Goal: Task Accomplishment & Management: Complete application form

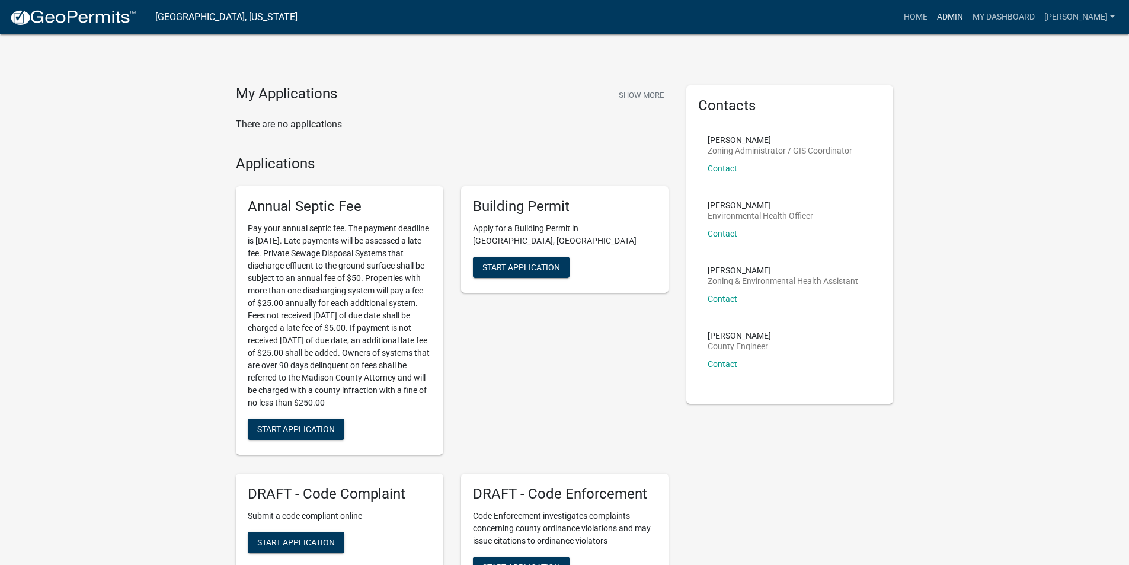
click at [950, 16] on link "Admin" at bounding box center [950, 17] width 36 height 23
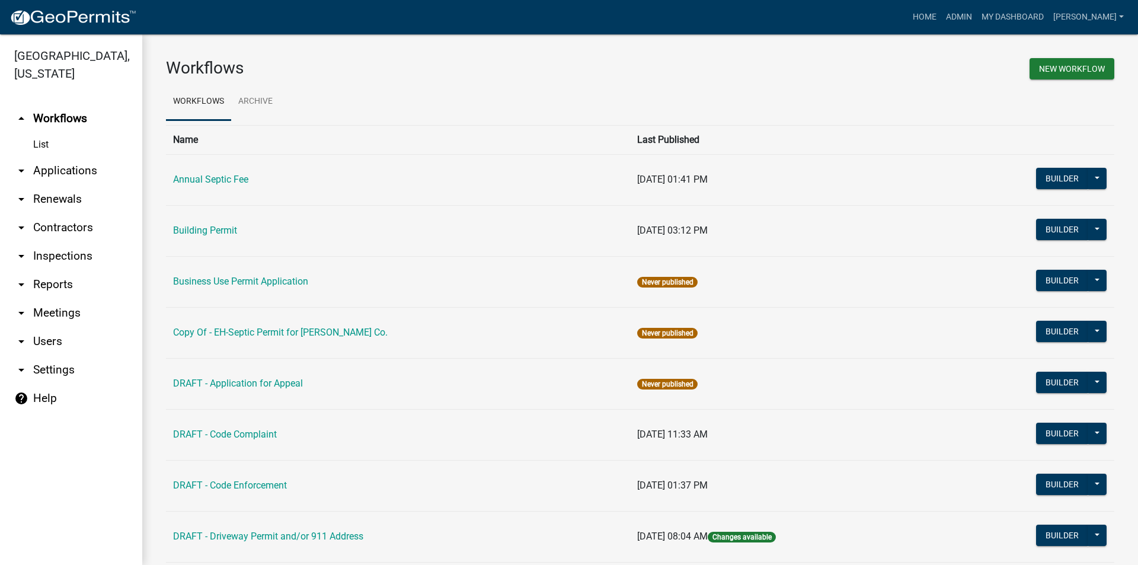
click at [68, 156] on link "arrow_drop_down Applications" at bounding box center [71, 170] width 142 height 28
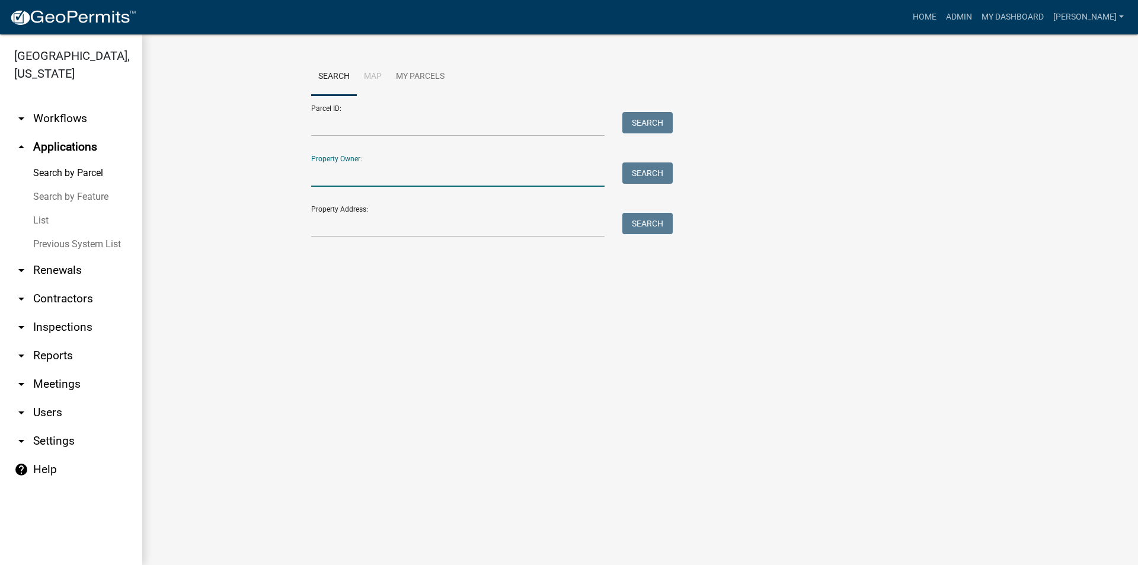
click at [344, 178] on input "Property Owner:" at bounding box center [457, 174] width 293 height 24
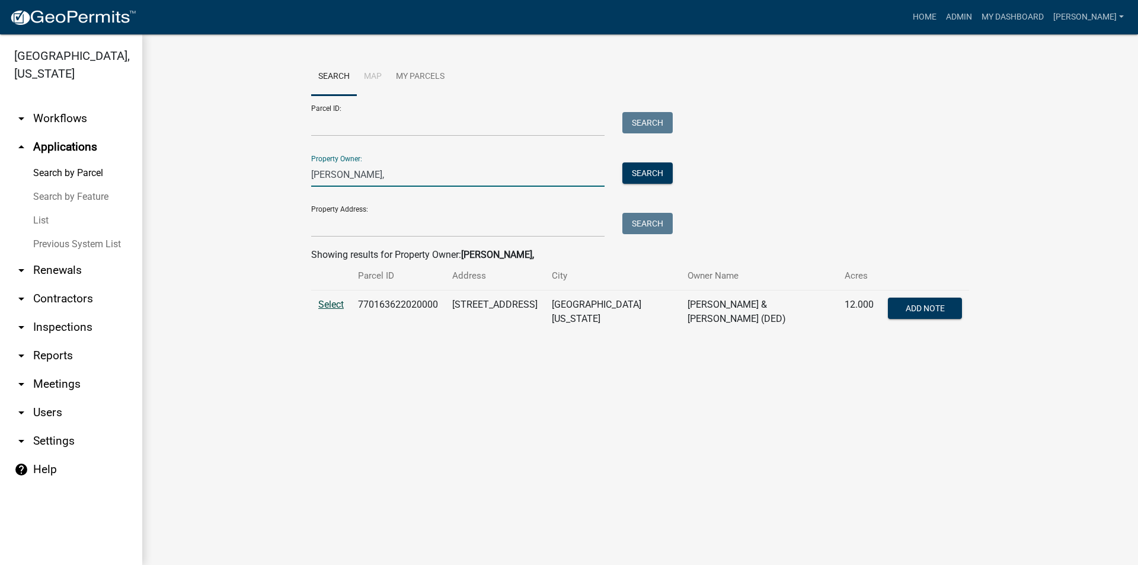
type input "rapp,"
click at [338, 303] on span "Select" at bounding box center [330, 304] width 25 height 11
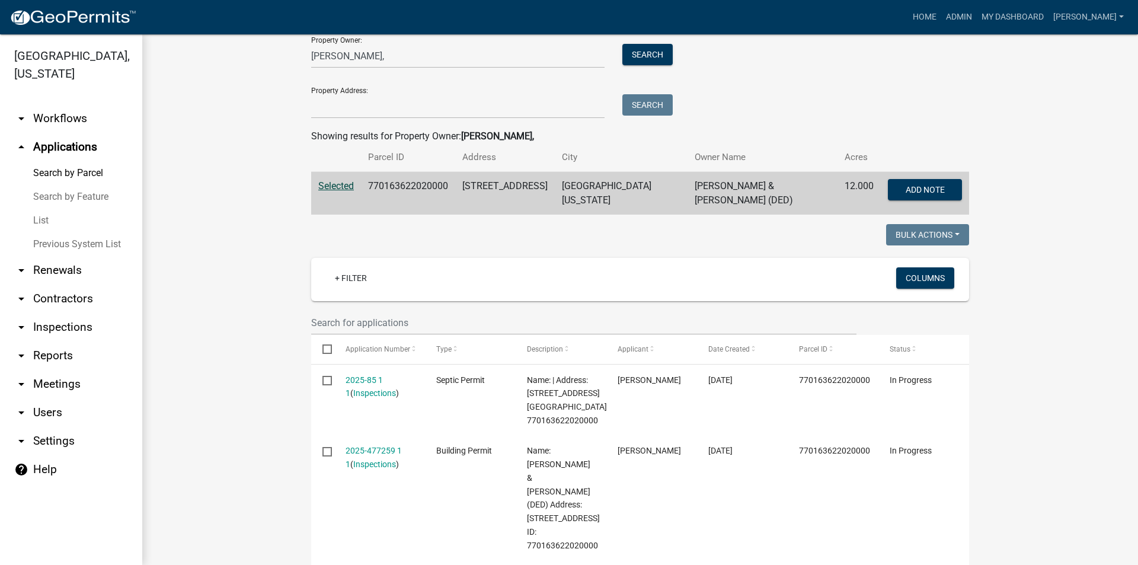
scroll to position [178, 0]
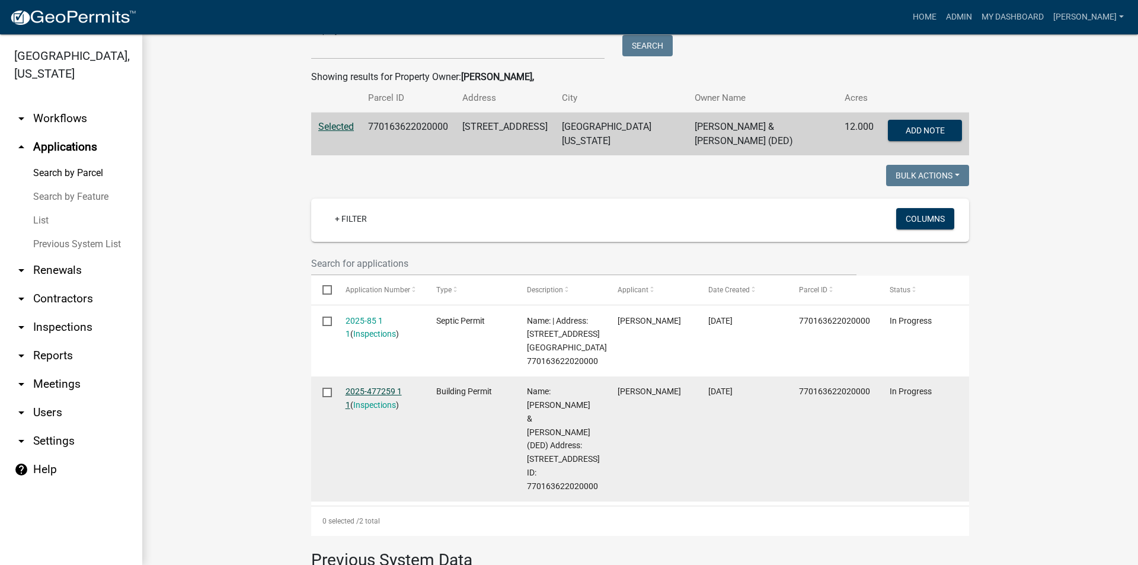
click at [392, 388] on link "2025-477259 1 1" at bounding box center [374, 397] width 56 height 23
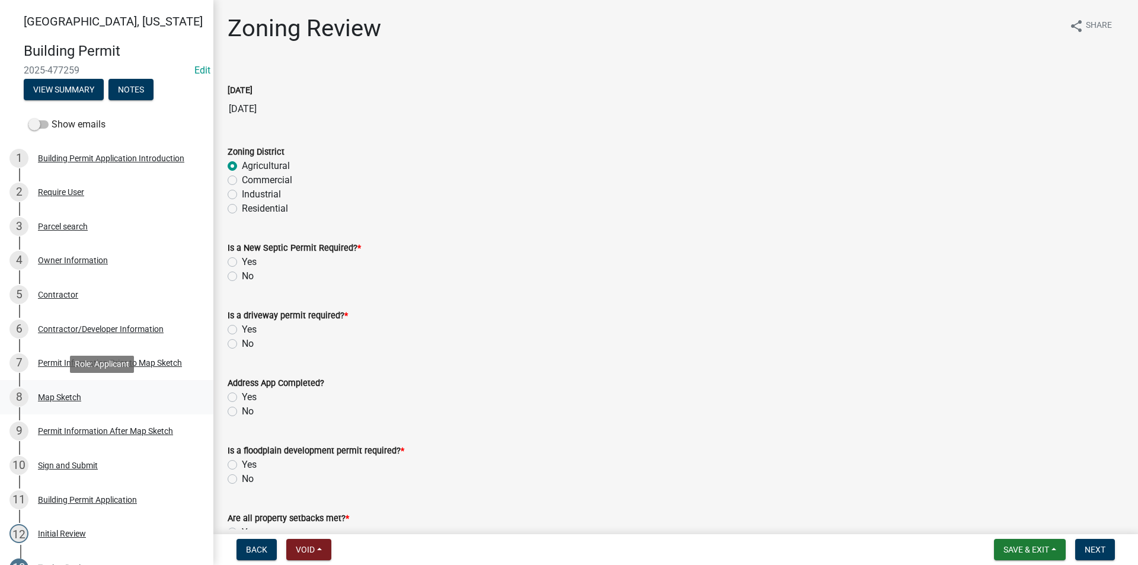
click at [73, 396] on div "Map Sketch" at bounding box center [59, 397] width 43 height 8
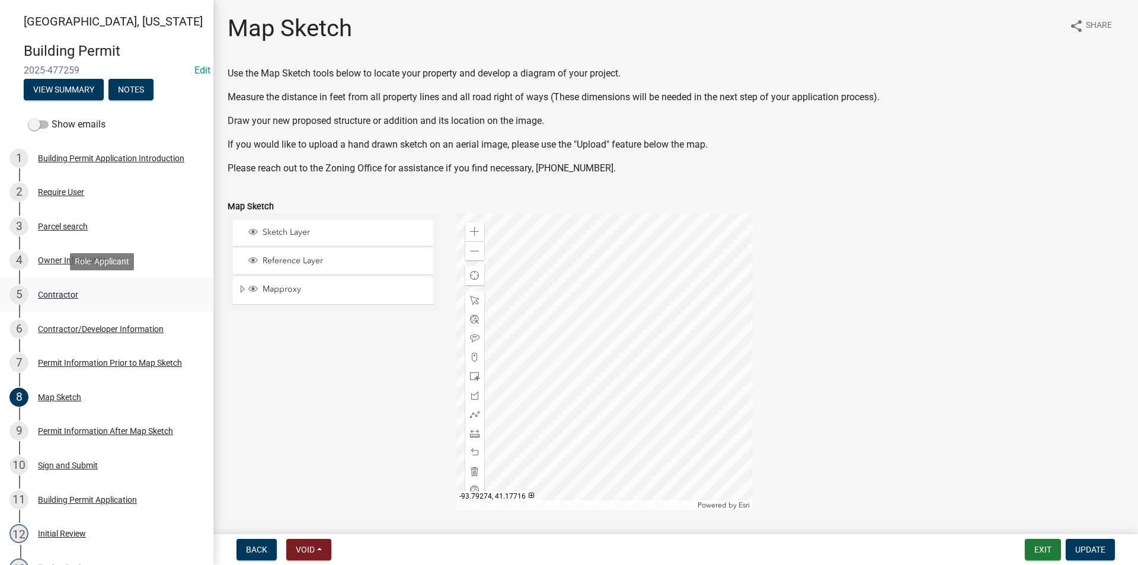
click at [56, 303] on div "5 Contractor" at bounding box center [101, 294] width 185 height 19
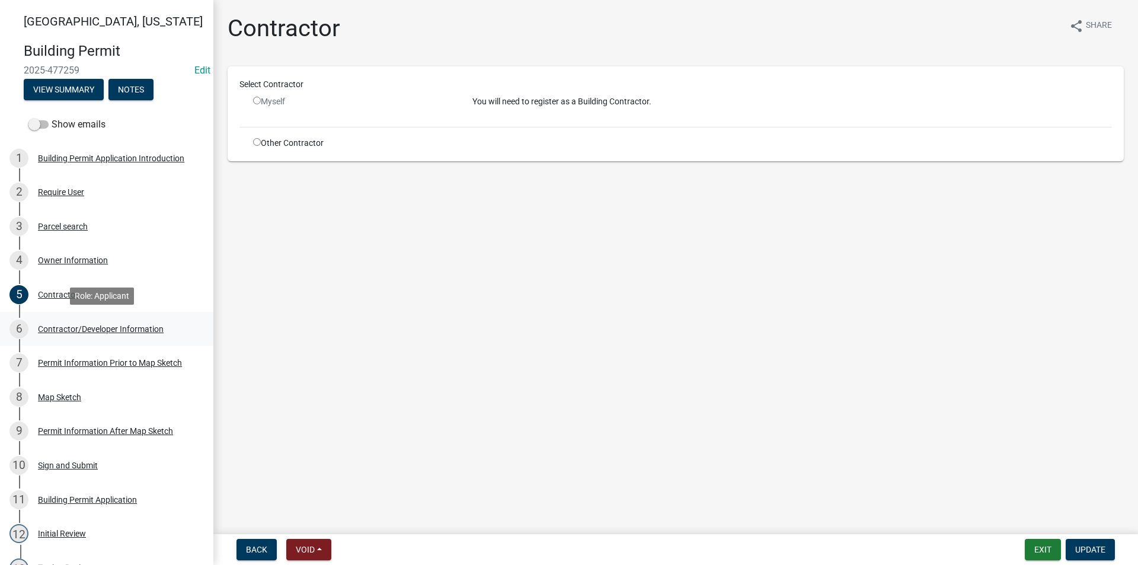
click at [93, 325] on div "Contractor/Developer Information" at bounding box center [101, 329] width 126 height 8
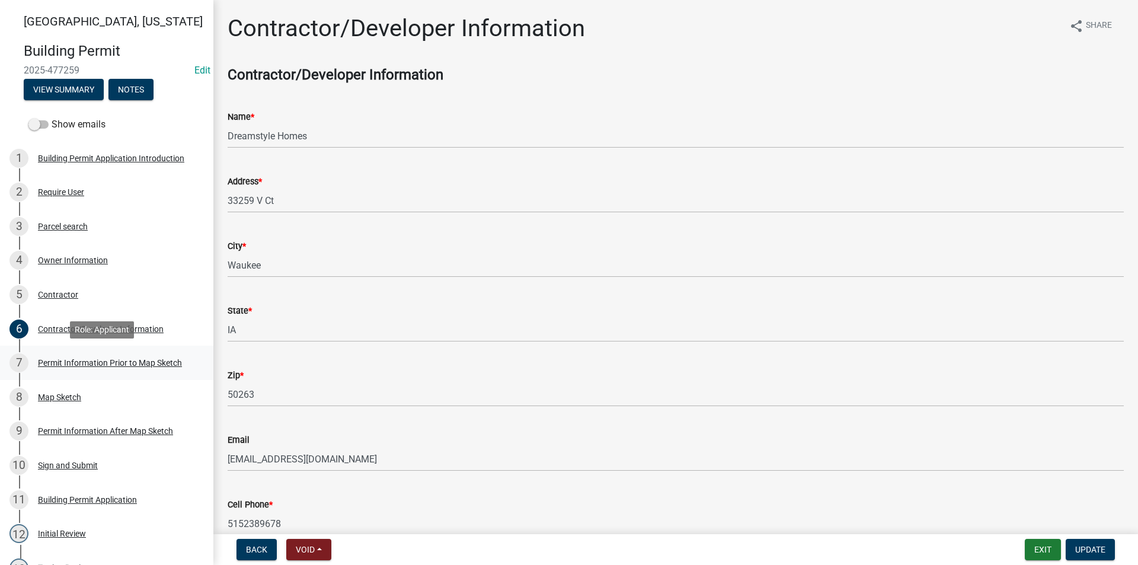
click at [90, 359] on div "Permit Information Prior to Map Sketch" at bounding box center [110, 363] width 144 height 8
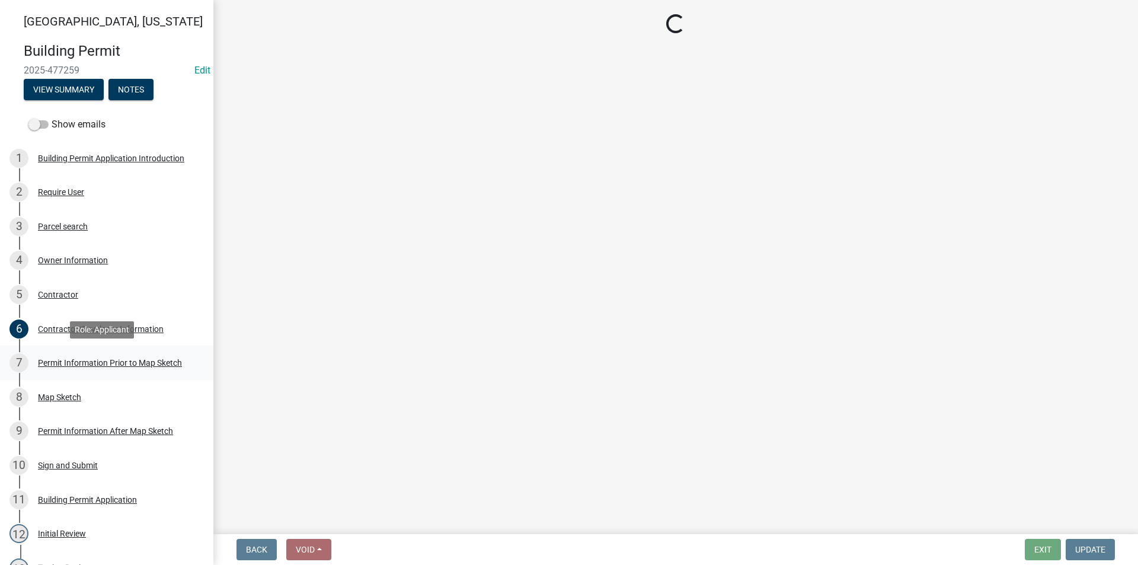
select select "a084ace3-cc4d-4a19-ba90-9713ee32dfc0"
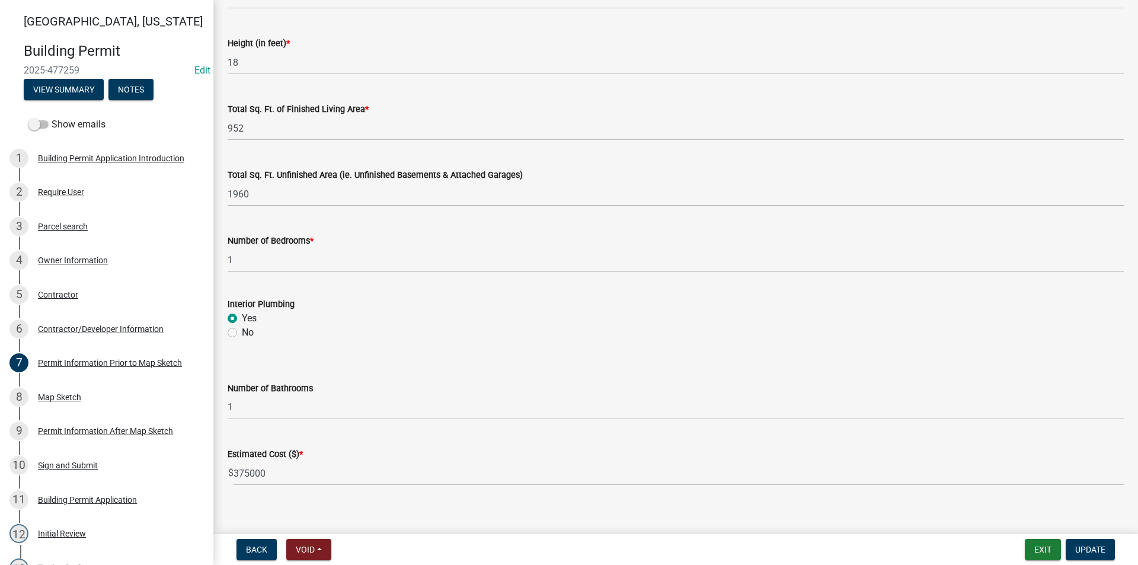
scroll to position [753, 0]
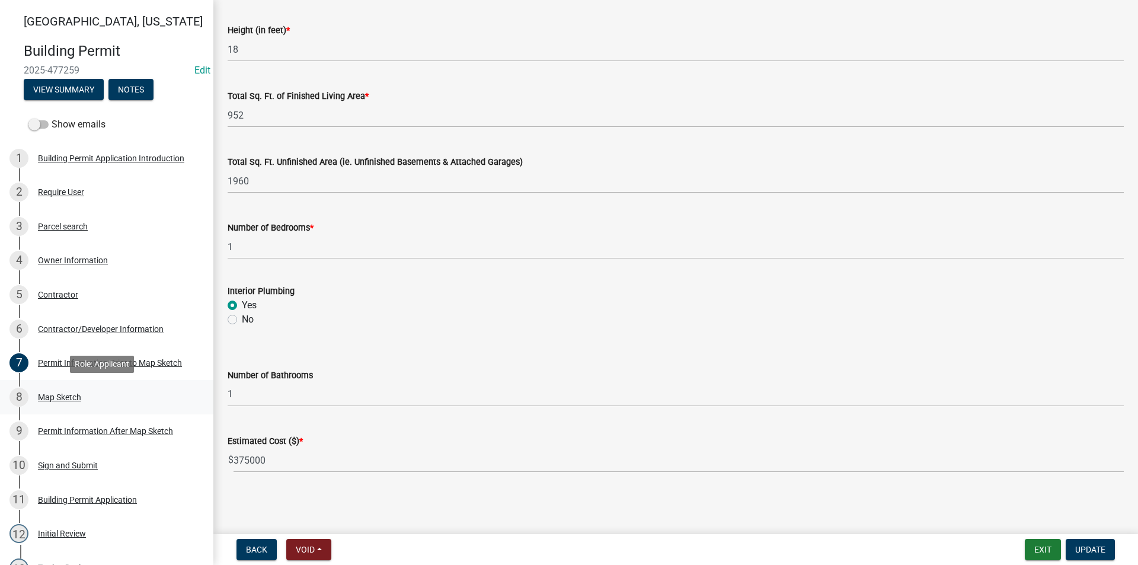
click at [59, 403] on div "8 Map Sketch" at bounding box center [101, 397] width 185 height 19
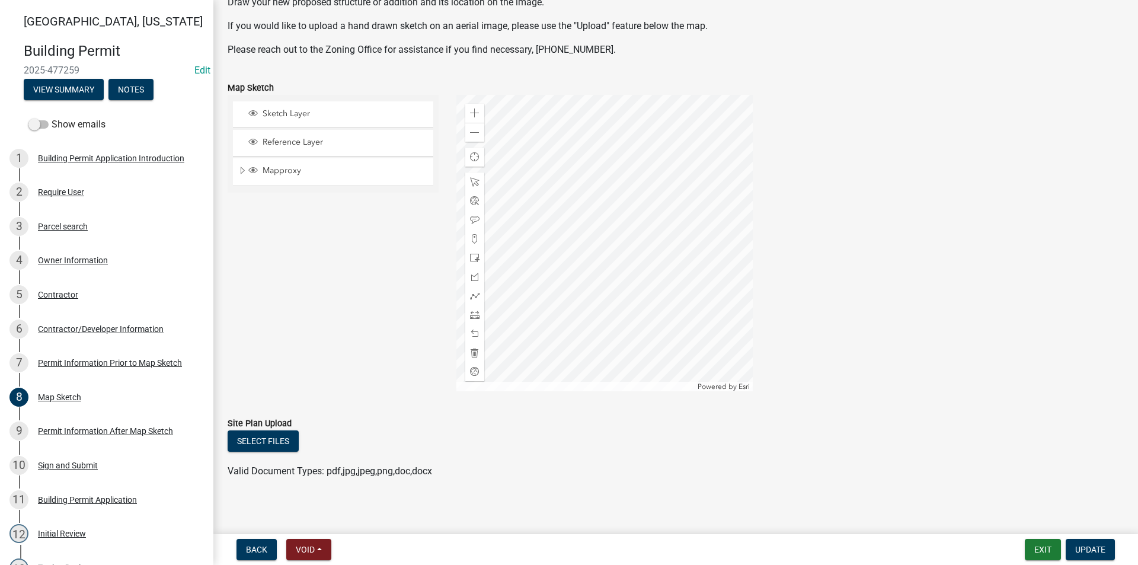
scroll to position [124, 0]
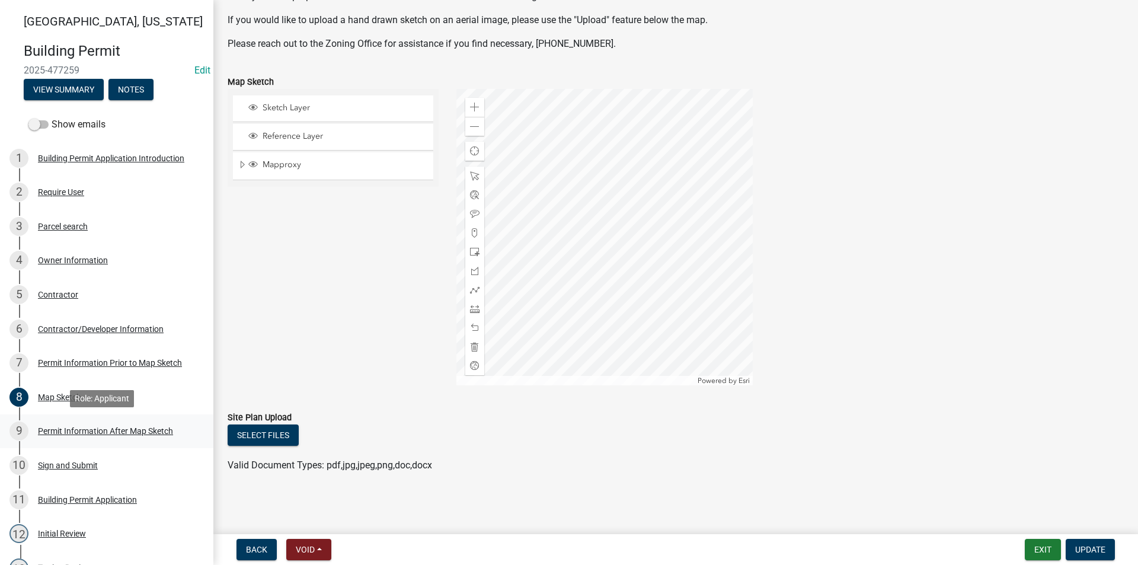
click at [92, 431] on div "Permit Information After Map Sketch" at bounding box center [105, 431] width 135 height 8
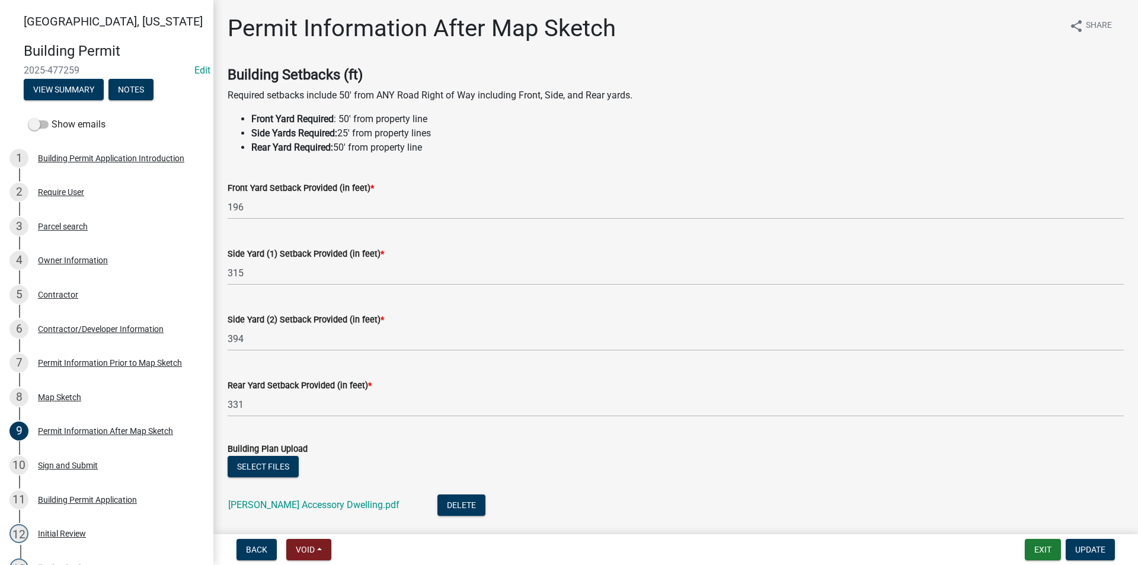
scroll to position [59, 0]
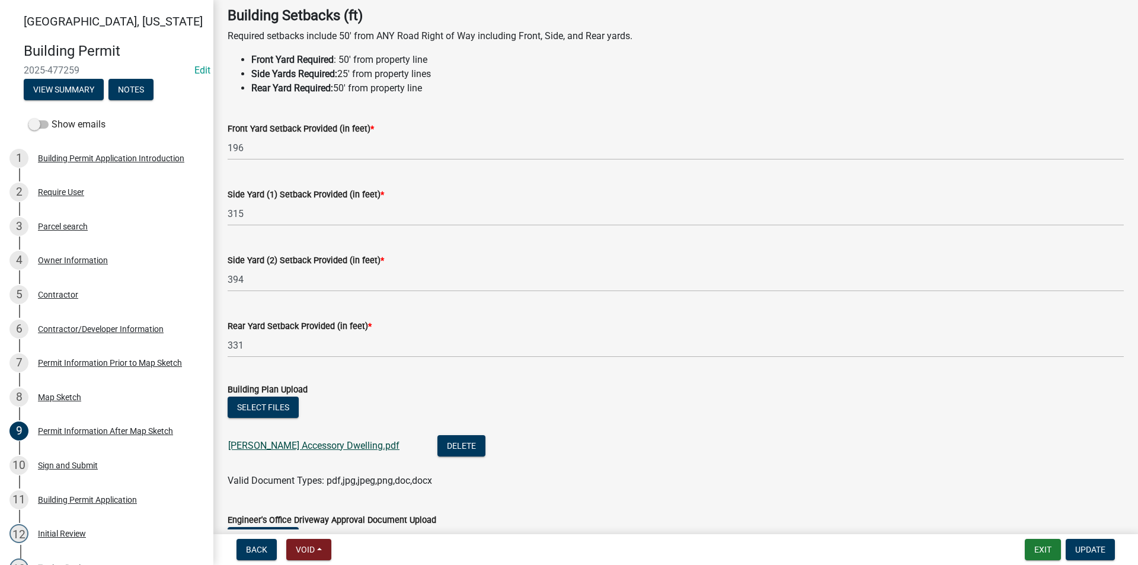
click at [307, 445] on link "Rapp Accessory Dwelling.pdf" at bounding box center [313, 445] width 171 height 11
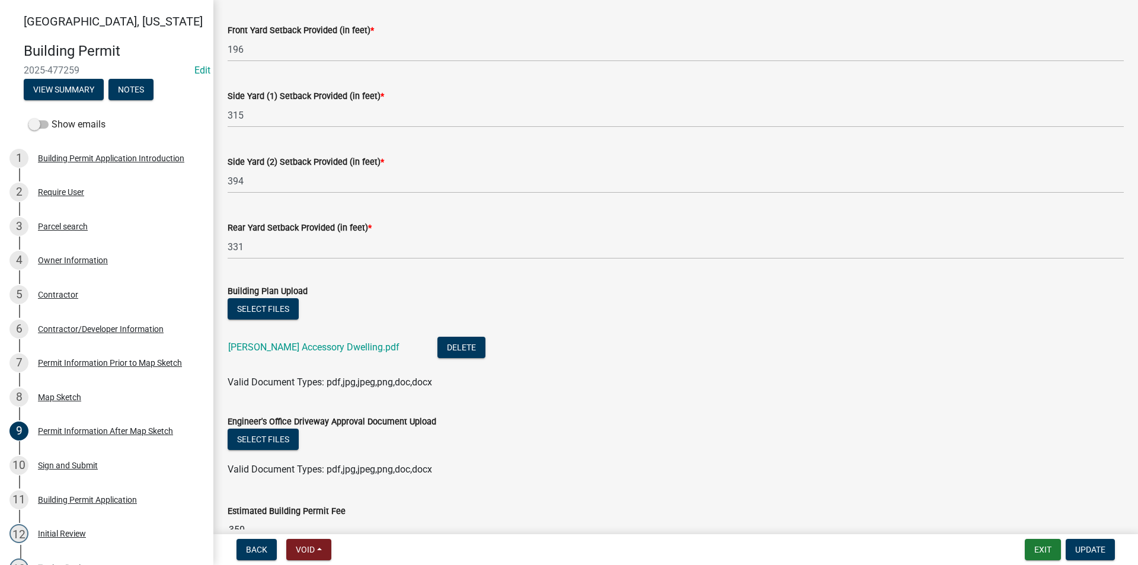
scroll to position [178, 0]
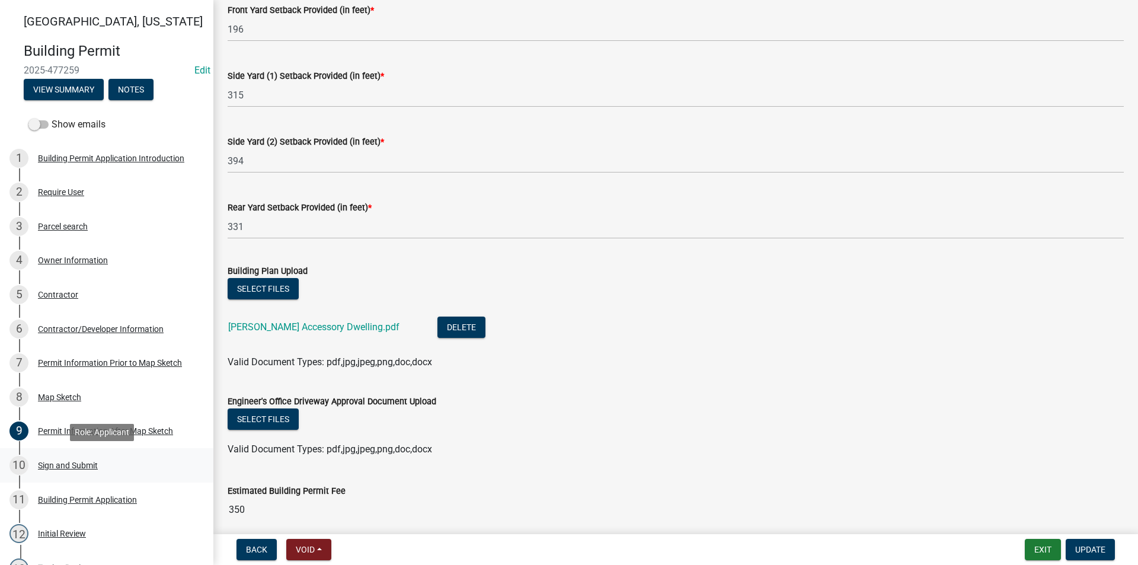
click at [94, 466] on div "Sign and Submit" at bounding box center [68, 465] width 60 height 8
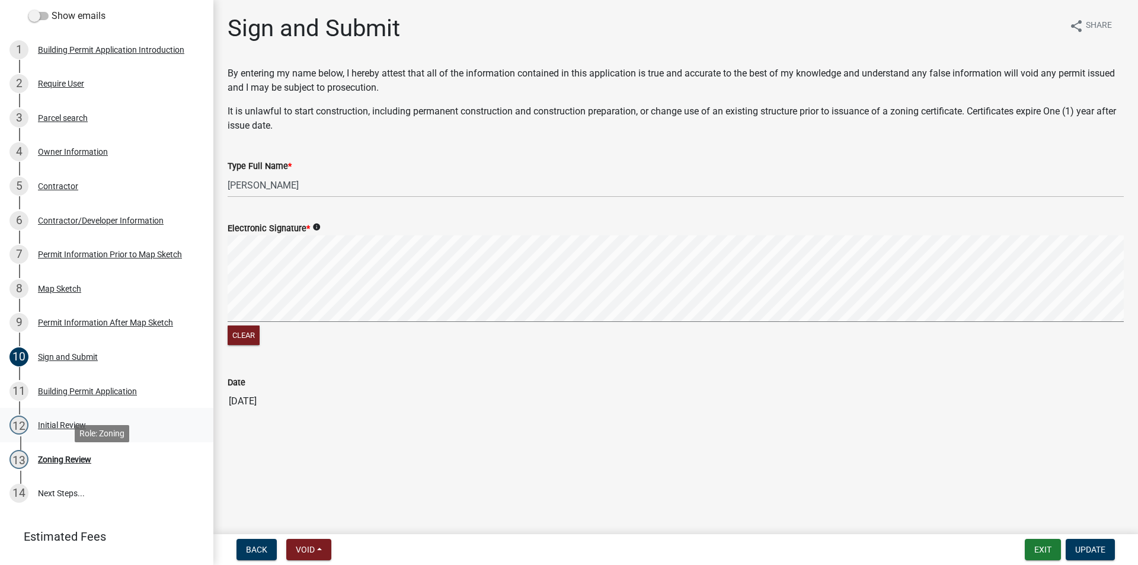
scroll to position [119, 0]
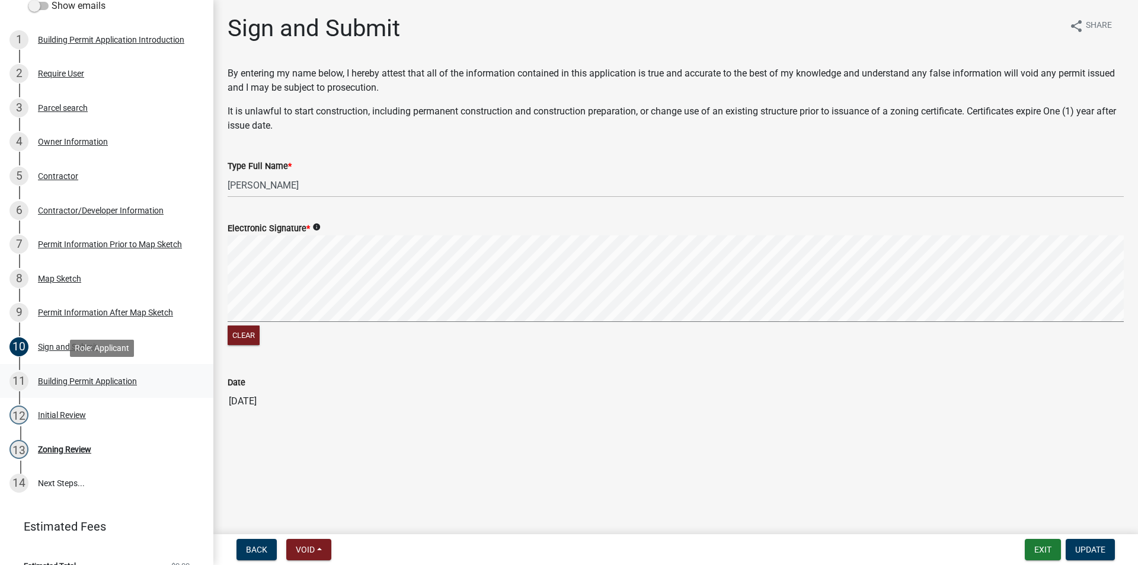
click at [67, 384] on div "Building Permit Application" at bounding box center [87, 381] width 99 height 8
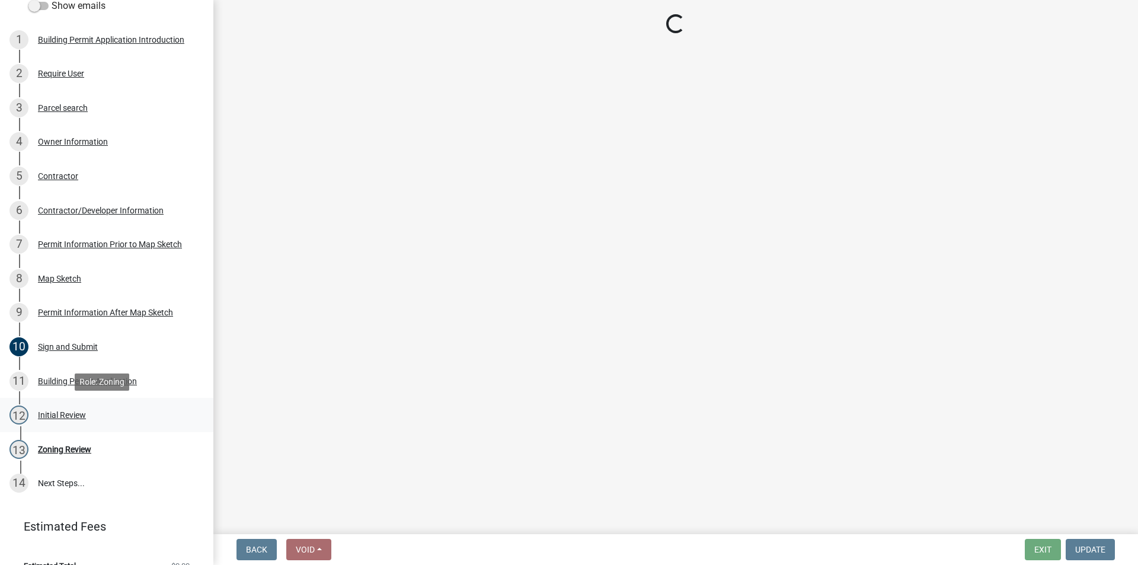
click at [72, 417] on div "Initial Review" at bounding box center [62, 415] width 48 height 8
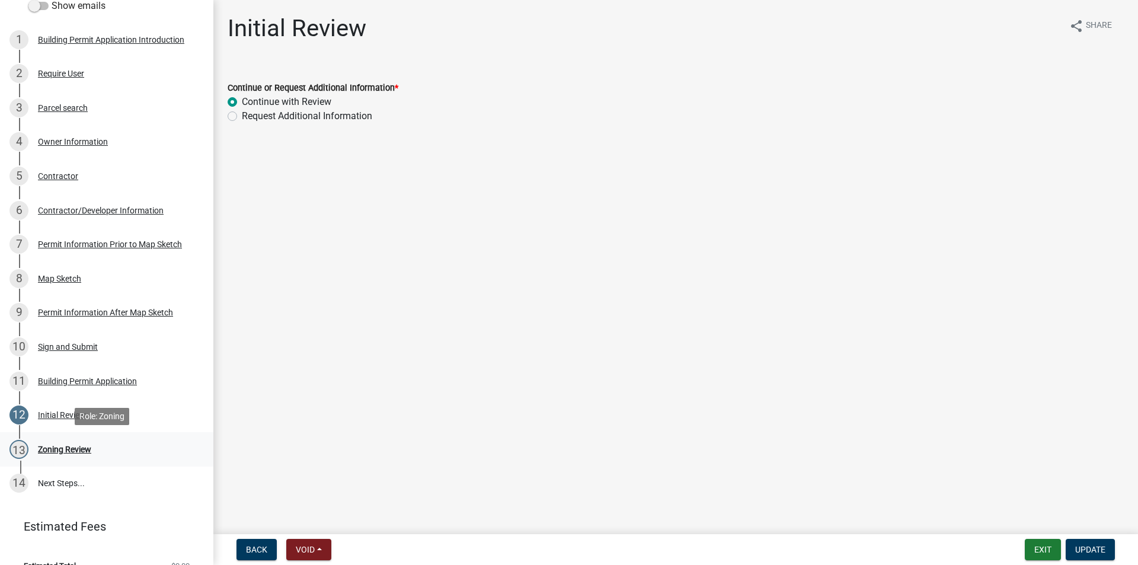
click at [72, 450] on div "Zoning Review" at bounding box center [64, 449] width 53 height 8
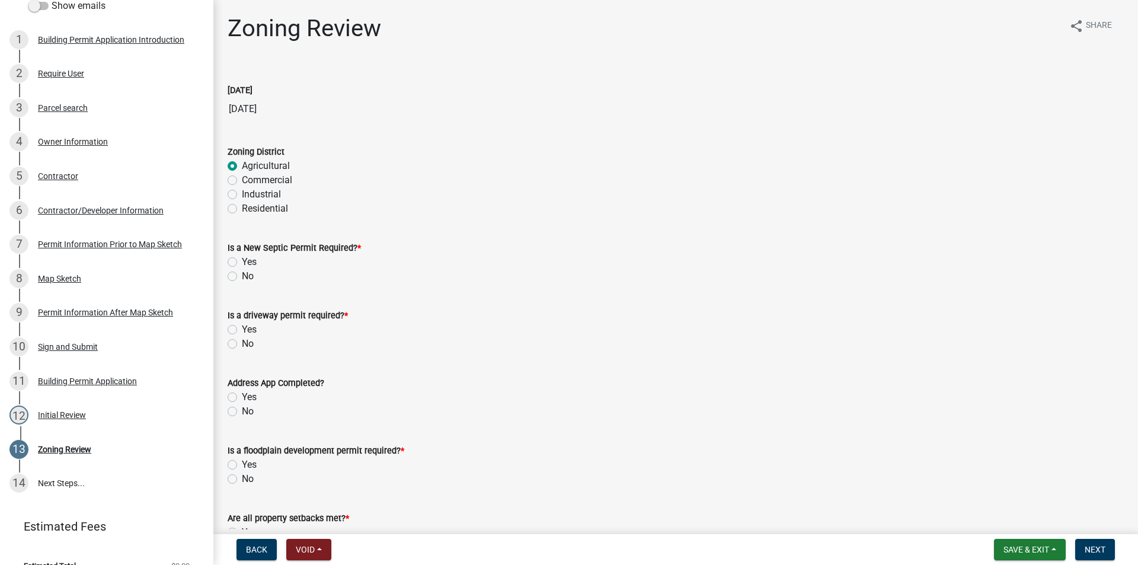
click at [242, 277] on label "No" at bounding box center [248, 276] width 12 height 14
click at [242, 277] on input "No" at bounding box center [246, 273] width 8 height 8
radio input "true"
click at [242, 344] on label "No" at bounding box center [248, 344] width 12 height 14
click at [242, 344] on input "No" at bounding box center [246, 341] width 8 height 8
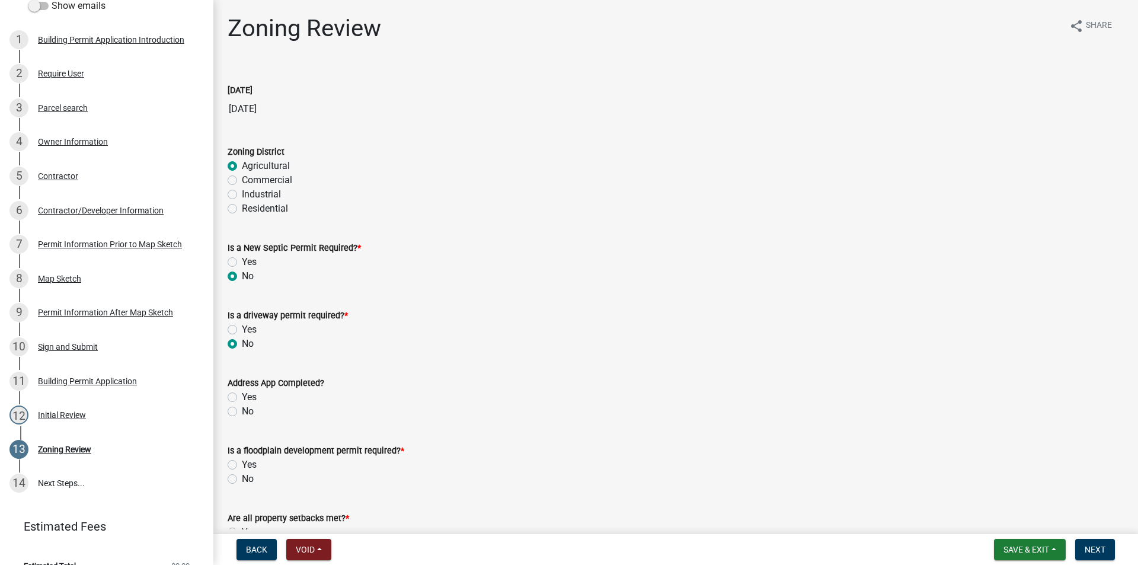
radio input "true"
click at [242, 398] on label "Yes" at bounding box center [249, 397] width 15 height 14
click at [242, 398] on input "Yes" at bounding box center [246, 394] width 8 height 8
radio input "true"
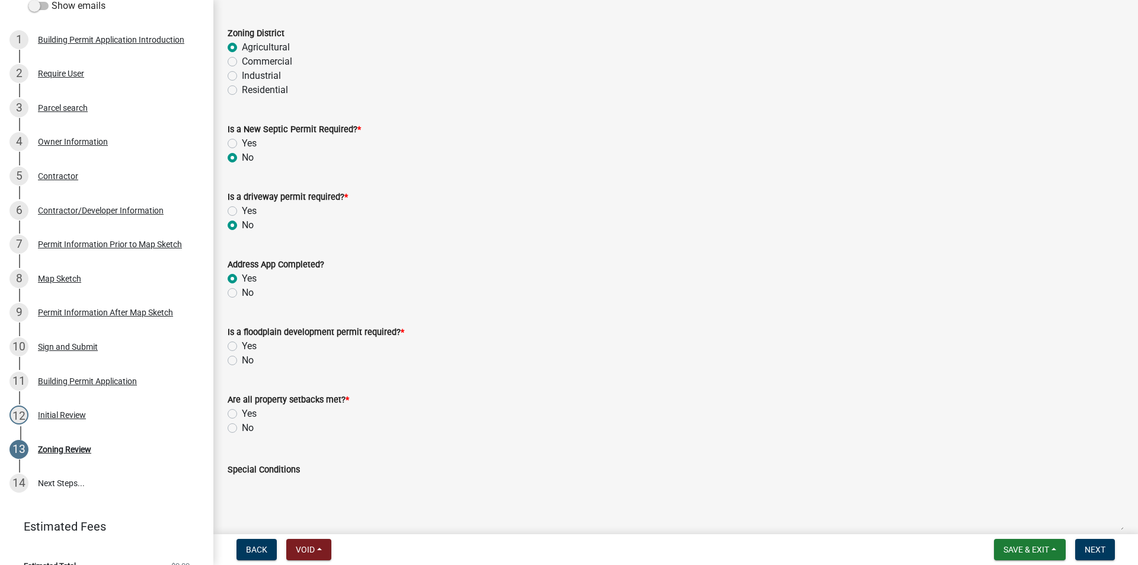
click at [242, 362] on label "No" at bounding box center [248, 360] width 12 height 14
click at [242, 361] on input "No" at bounding box center [246, 357] width 8 height 8
radio input "true"
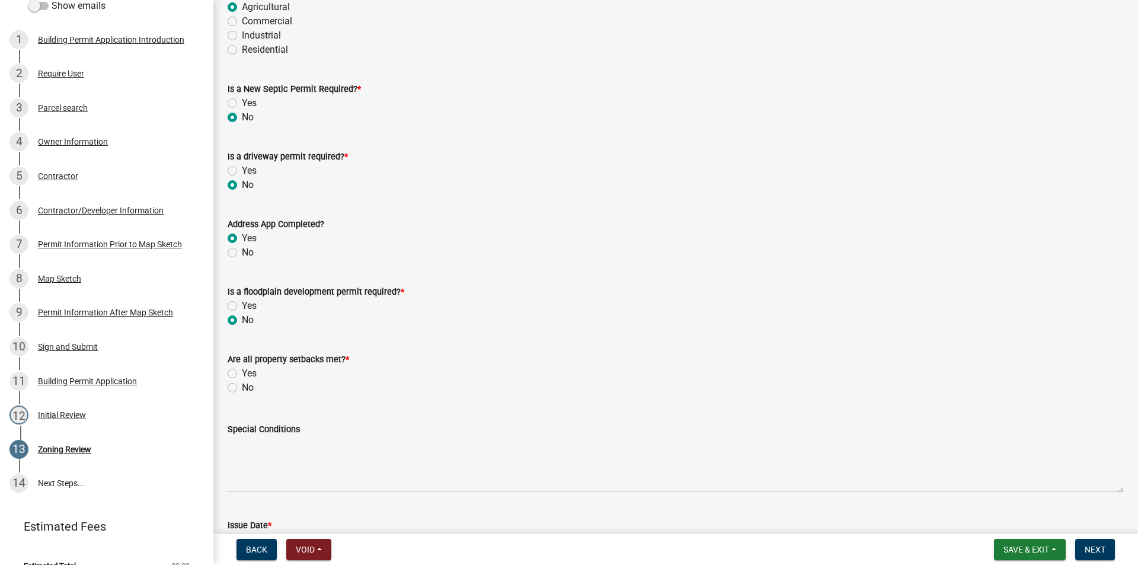
scroll to position [178, 0]
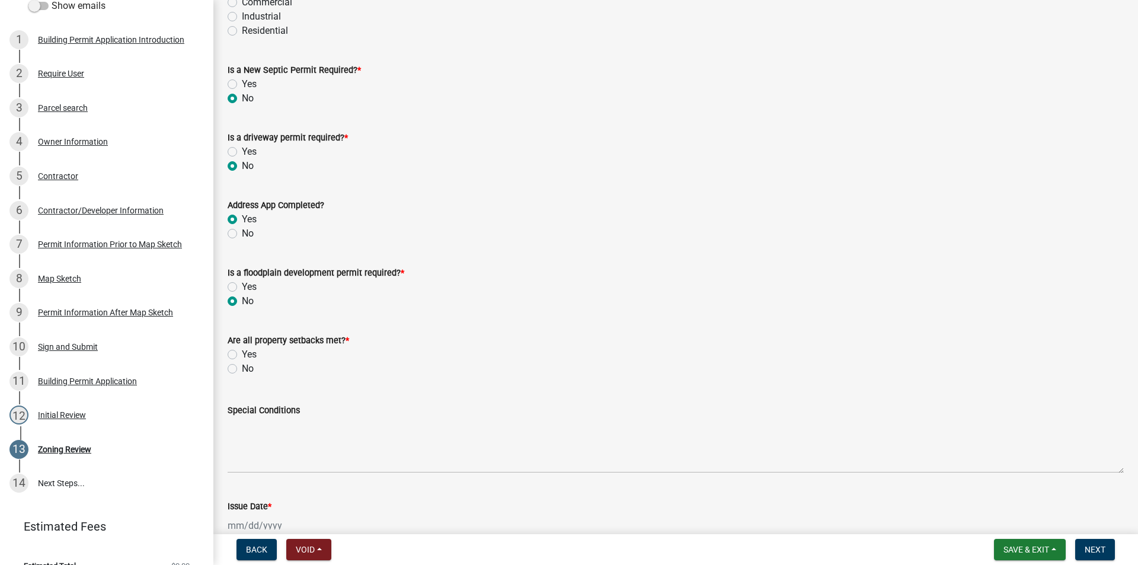
click at [242, 356] on label "Yes" at bounding box center [249, 354] width 15 height 14
click at [242, 355] on input "Yes" at bounding box center [246, 351] width 8 height 8
radio input "true"
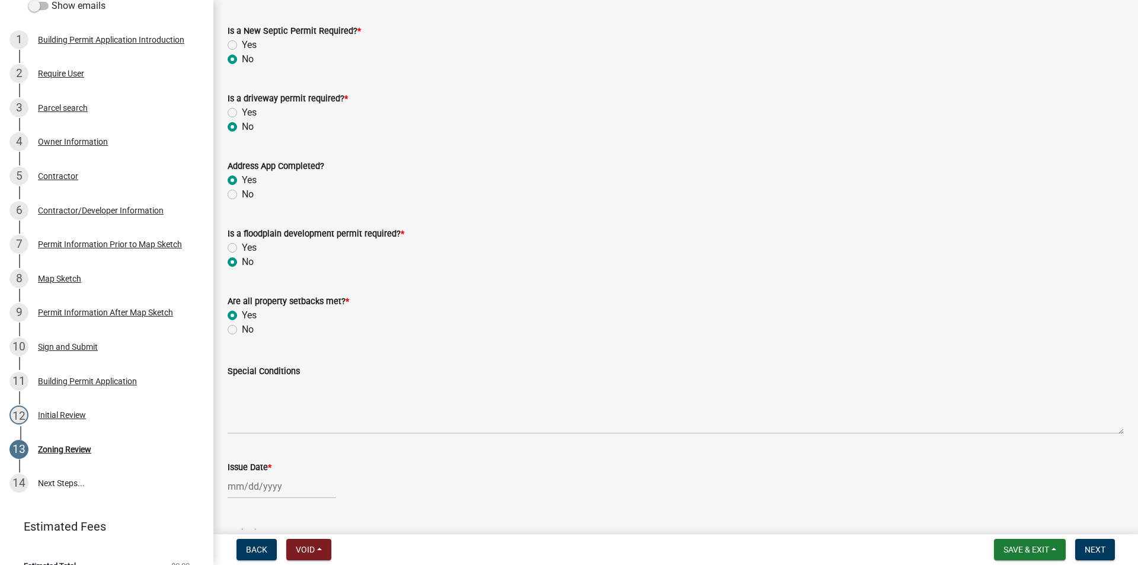
scroll to position [237, 0]
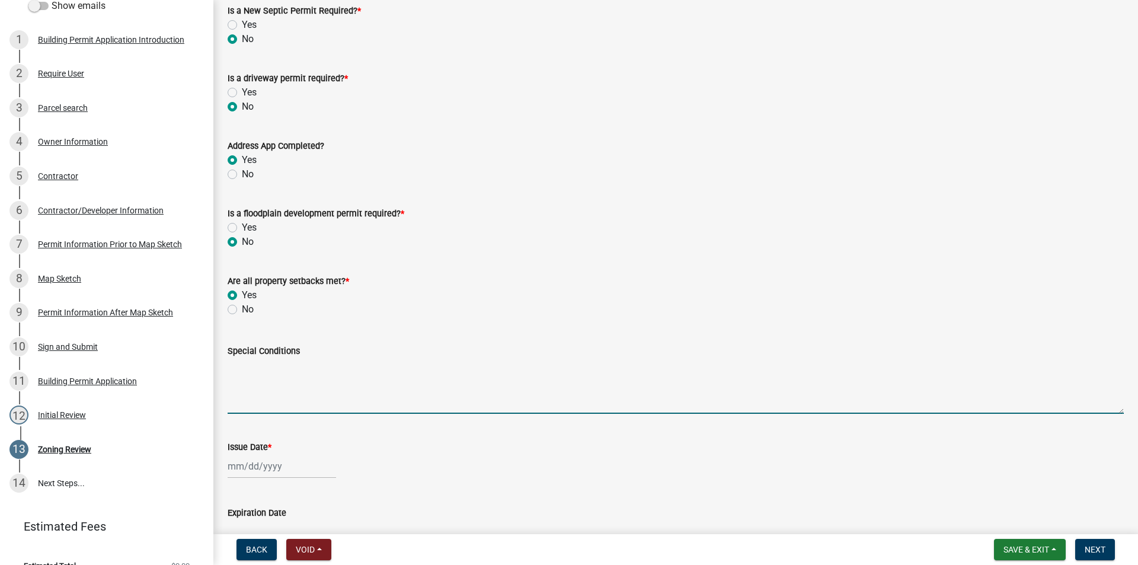
click at [261, 373] on textarea "Special Conditions" at bounding box center [676, 386] width 896 height 56
type textarea "A"
type textarea "S"
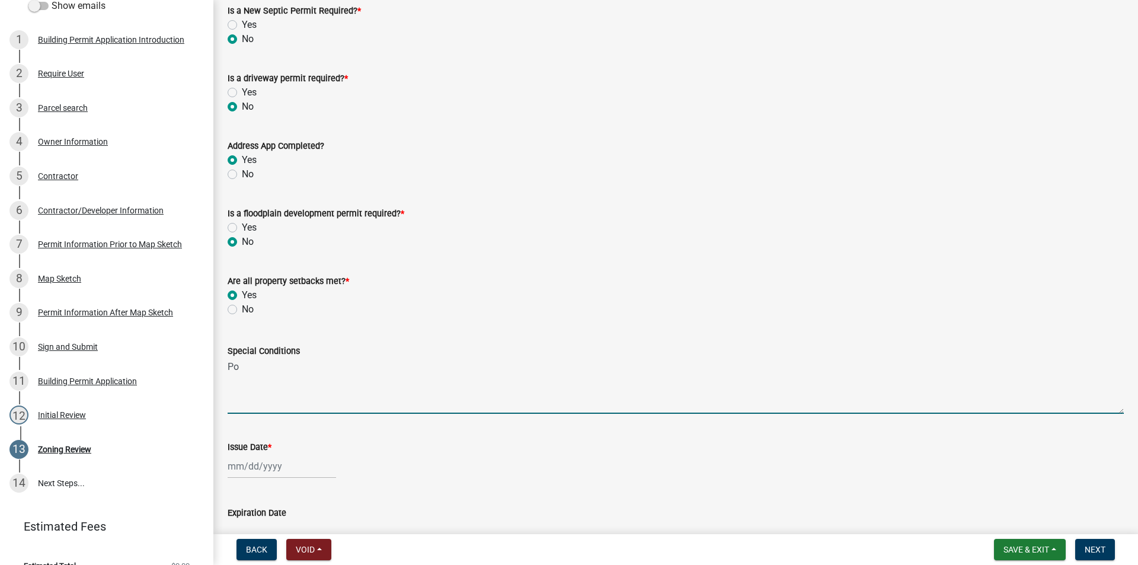
type textarea "P"
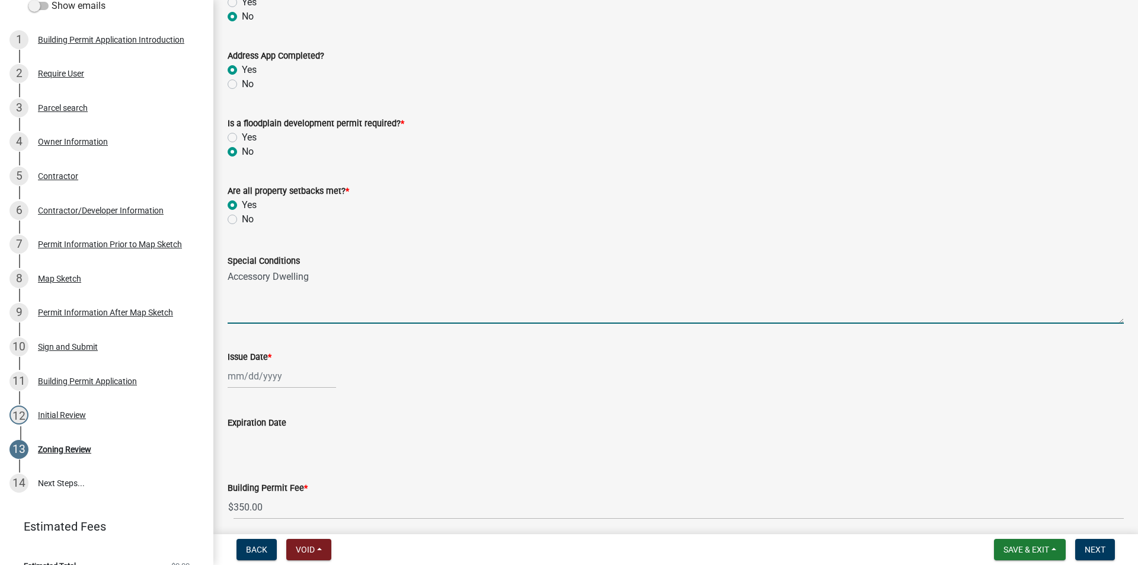
scroll to position [356, 0]
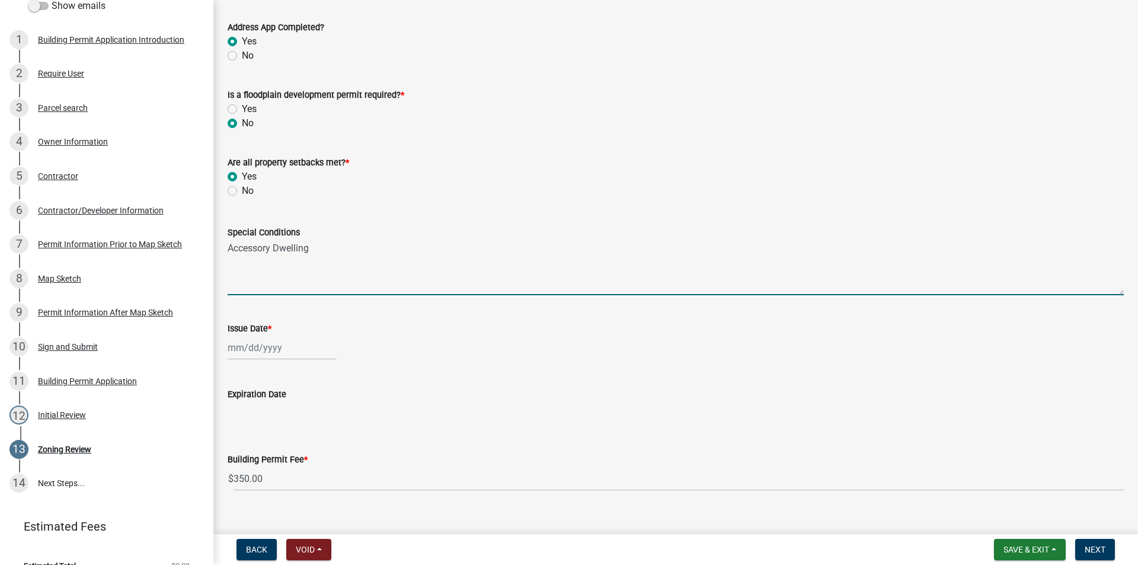
click at [341, 251] on textarea "Accessory Dwelling" at bounding box center [676, 267] width 896 height 56
type textarea "Accessory Dwelling (ADU)"
select select "10"
select select "2025"
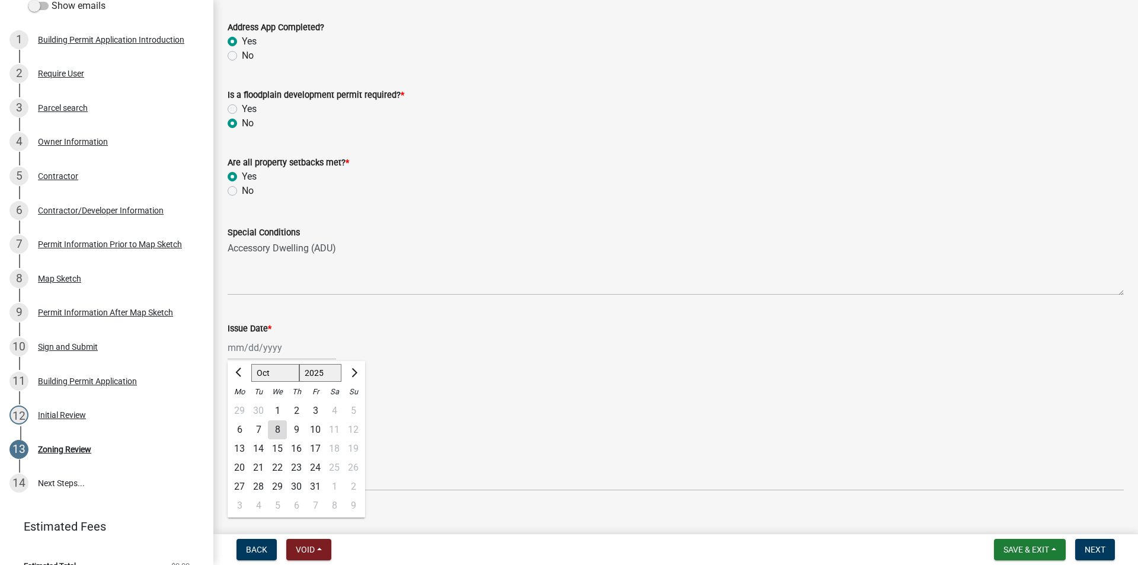
click at [246, 349] on div "Jan Feb Mar Apr May Jun Jul Aug Sep Oct Nov Dec 1525 1526 1527 1528 1529 1530 1…" at bounding box center [282, 347] width 108 height 24
click at [279, 431] on div "8" at bounding box center [277, 429] width 19 height 19
type input "[DATE]"
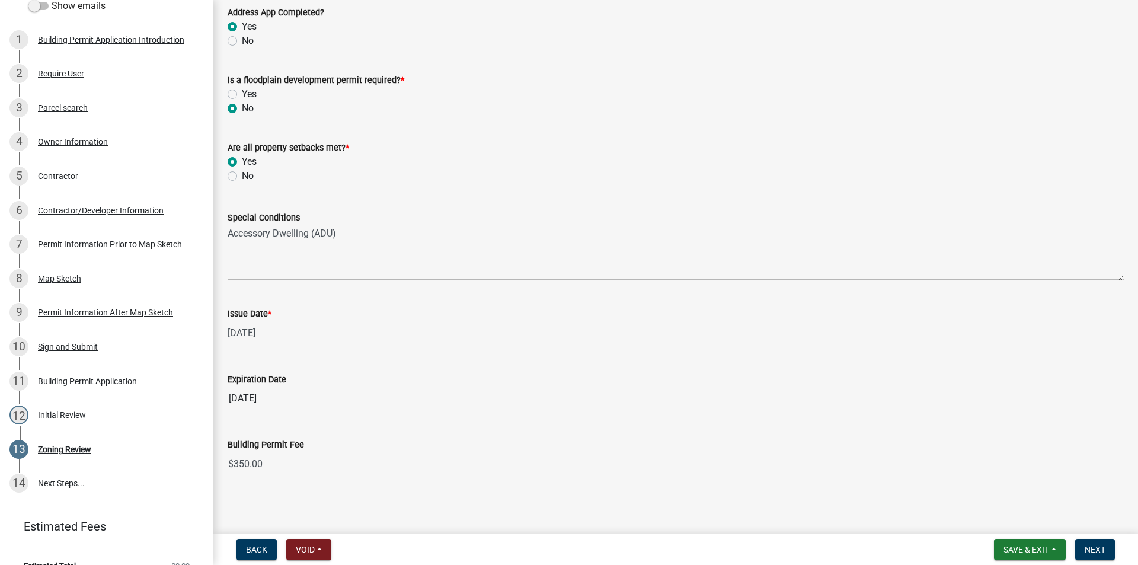
scroll to position [374, 0]
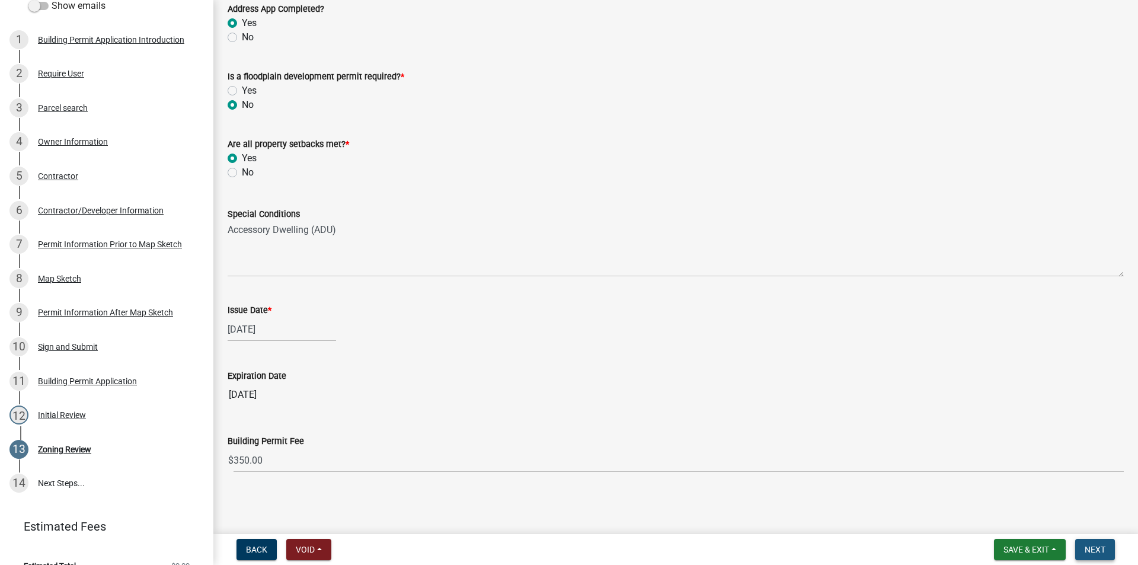
click at [1100, 552] on span "Next" at bounding box center [1095, 549] width 21 height 9
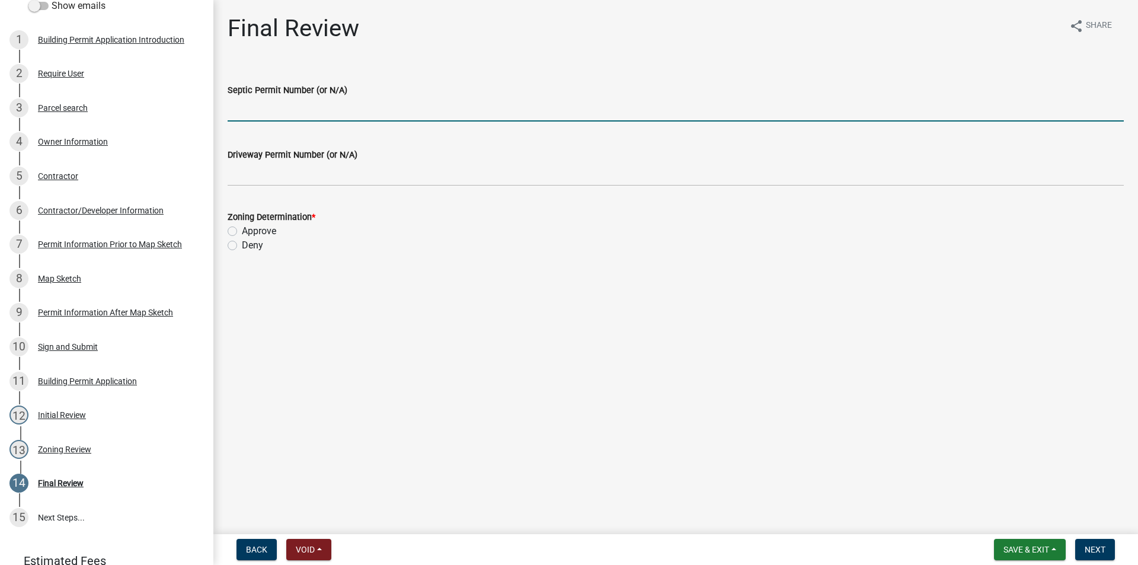
click at [261, 110] on input "Septic Permit Number (or N/A)" at bounding box center [676, 109] width 896 height 24
type input "2025-85"
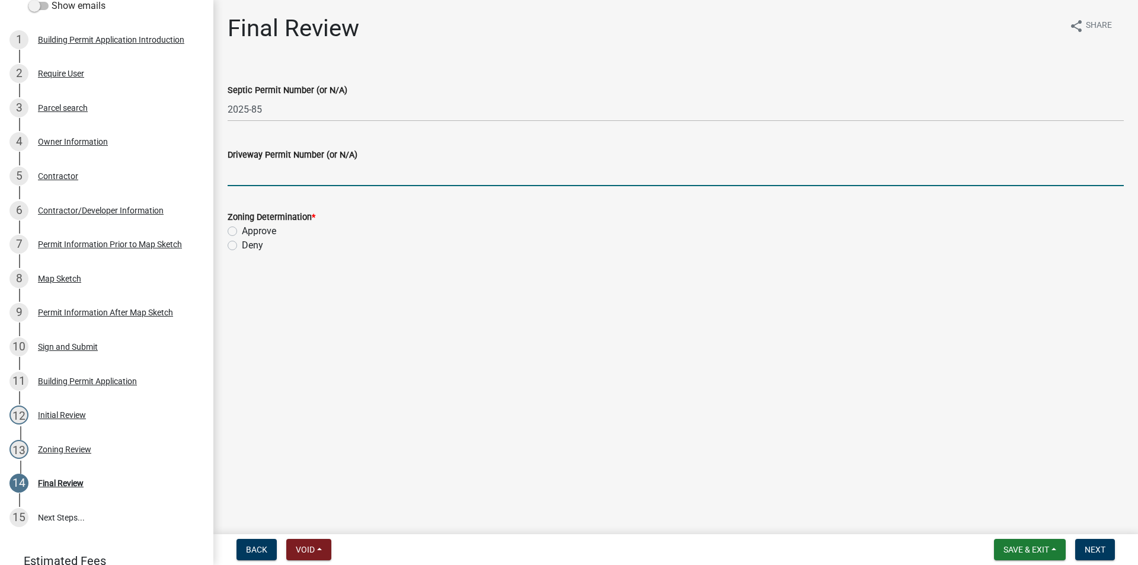
click at [263, 169] on input "Driveway Permit Number (or N/A)" at bounding box center [676, 174] width 896 height 24
type input "N/A"
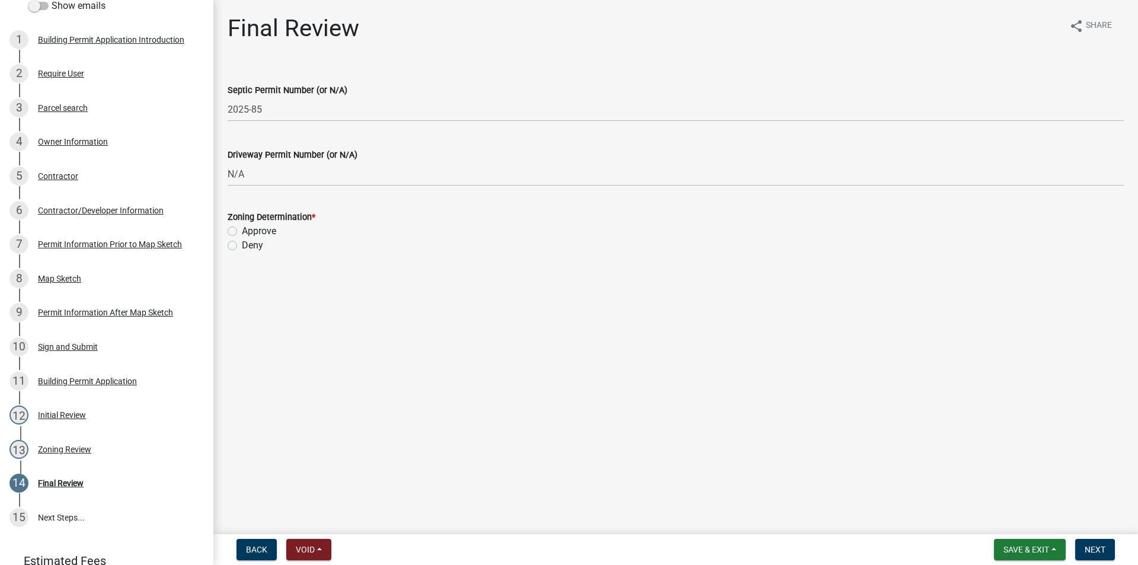
click at [242, 232] on label "Approve" at bounding box center [259, 231] width 34 height 14
click at [242, 232] on input "Approve" at bounding box center [246, 228] width 8 height 8
radio input "true"
click at [1101, 550] on span "Next" at bounding box center [1095, 549] width 21 height 9
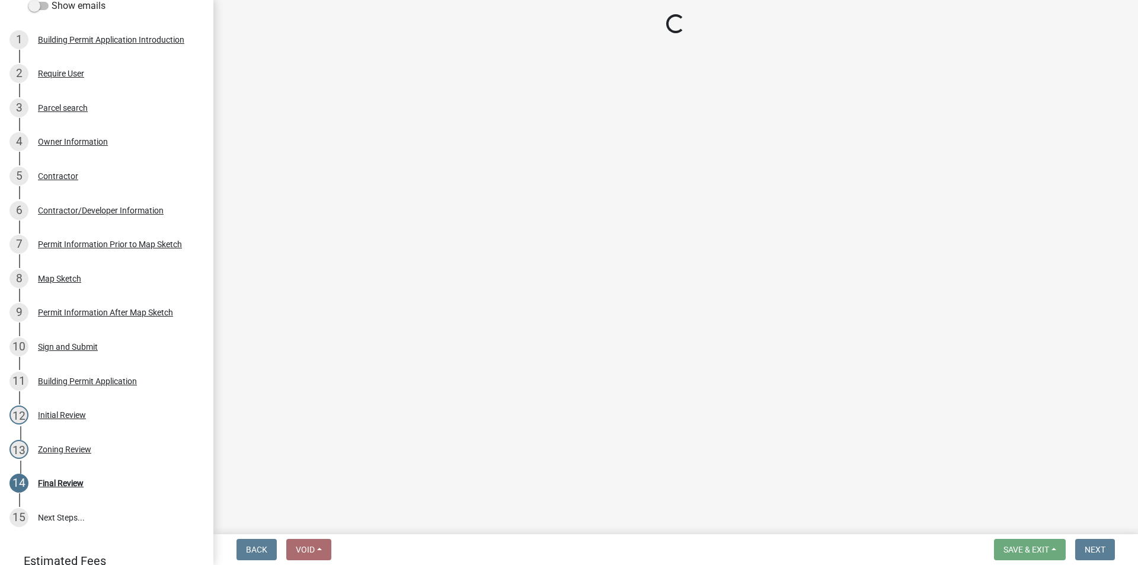
select select "3: 3"
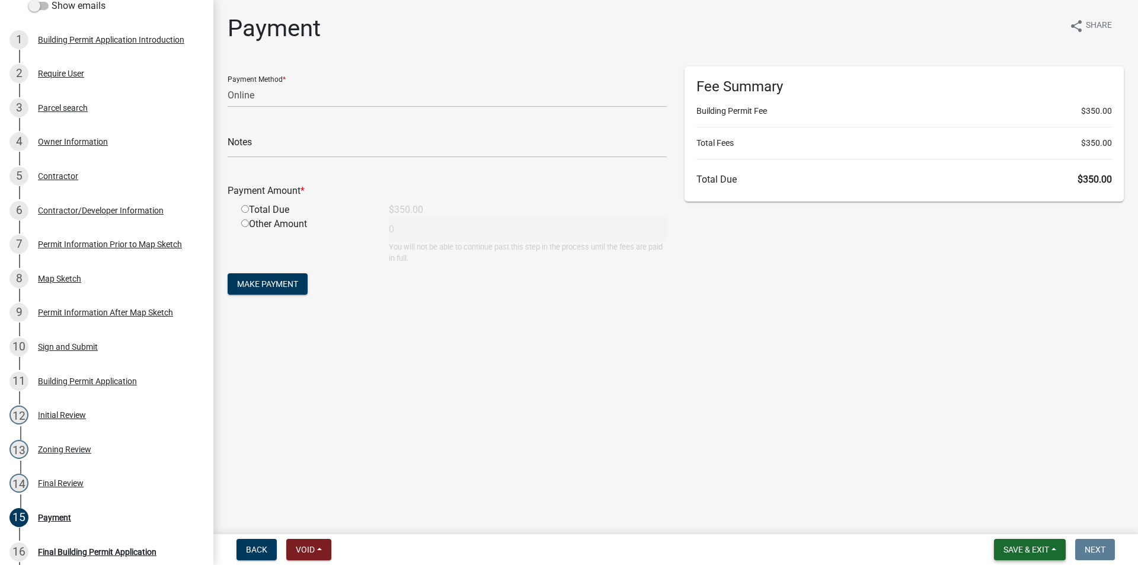
click at [1020, 548] on span "Save & Exit" at bounding box center [1027, 549] width 46 height 9
click at [1014, 524] on button "Save & Exit" at bounding box center [1018, 518] width 95 height 28
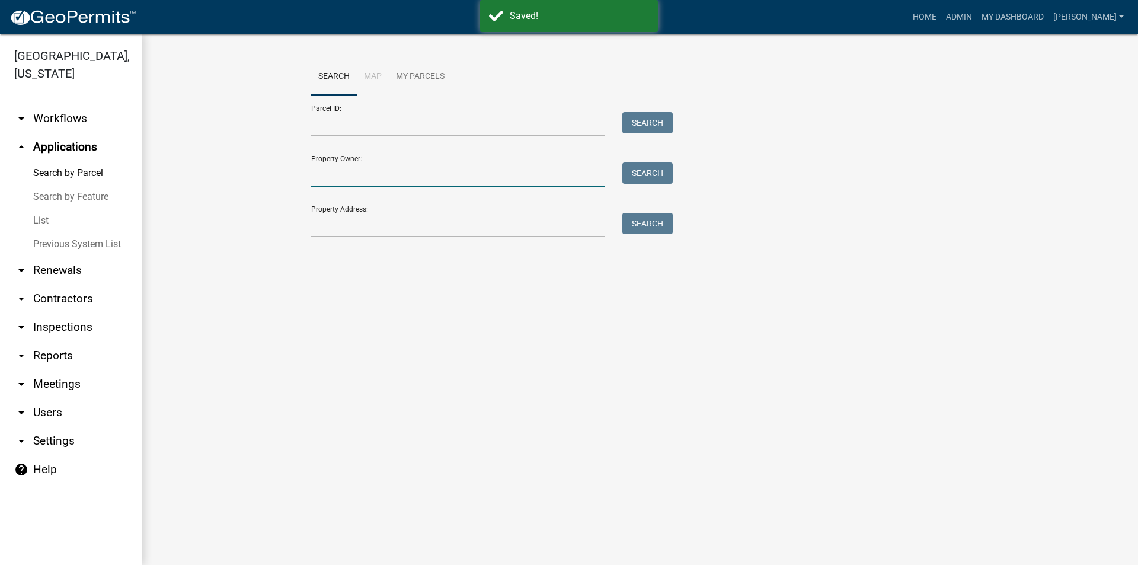
click at [334, 176] on input "Property Owner:" at bounding box center [457, 174] width 293 height 24
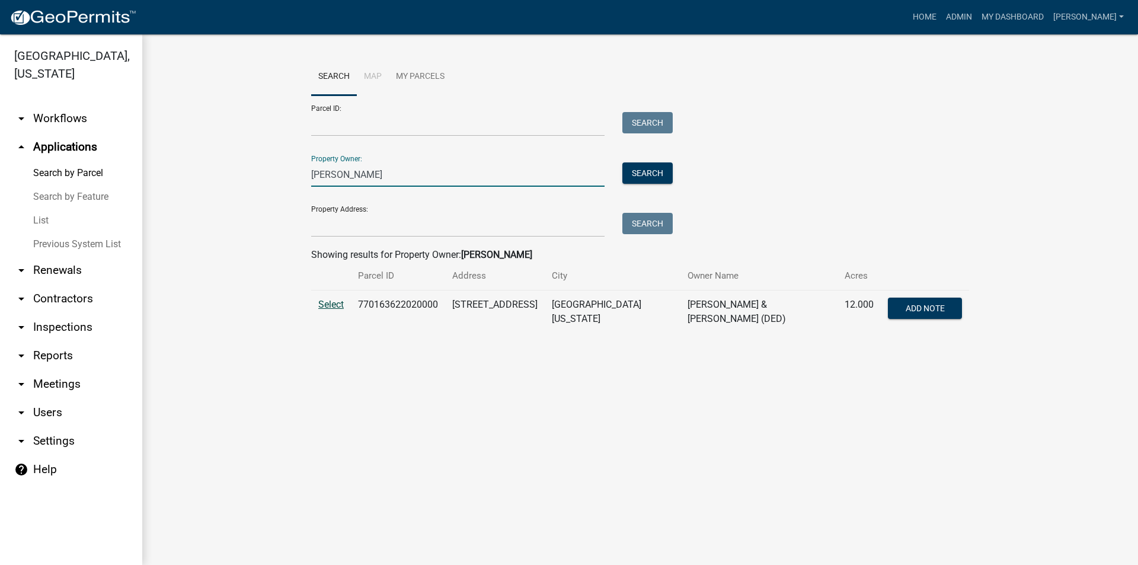
type input "rapp"
click at [338, 305] on span "Select" at bounding box center [330, 304] width 25 height 11
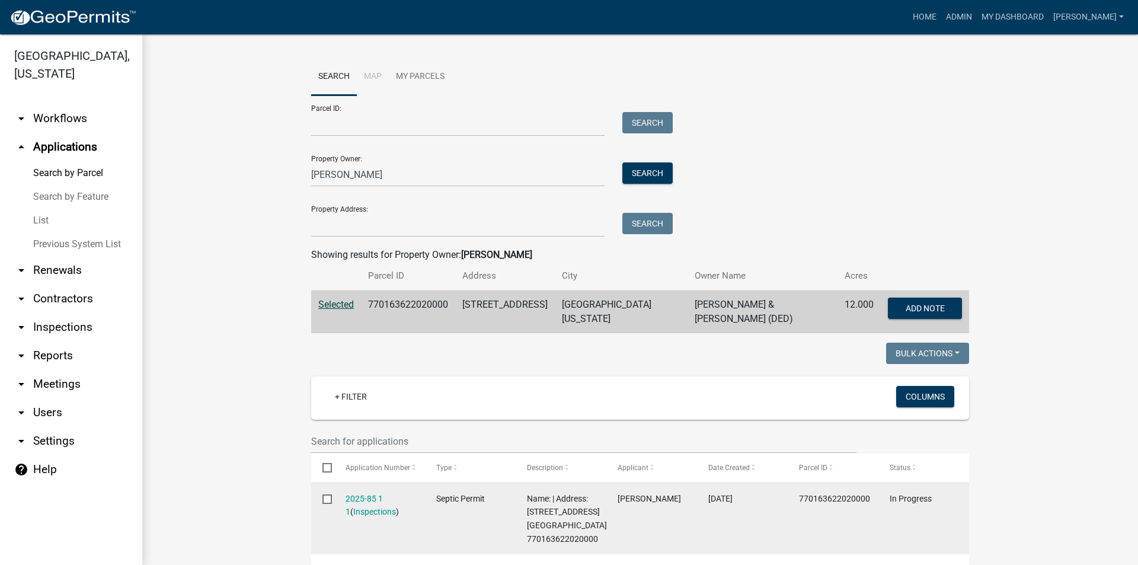
scroll to position [119, 0]
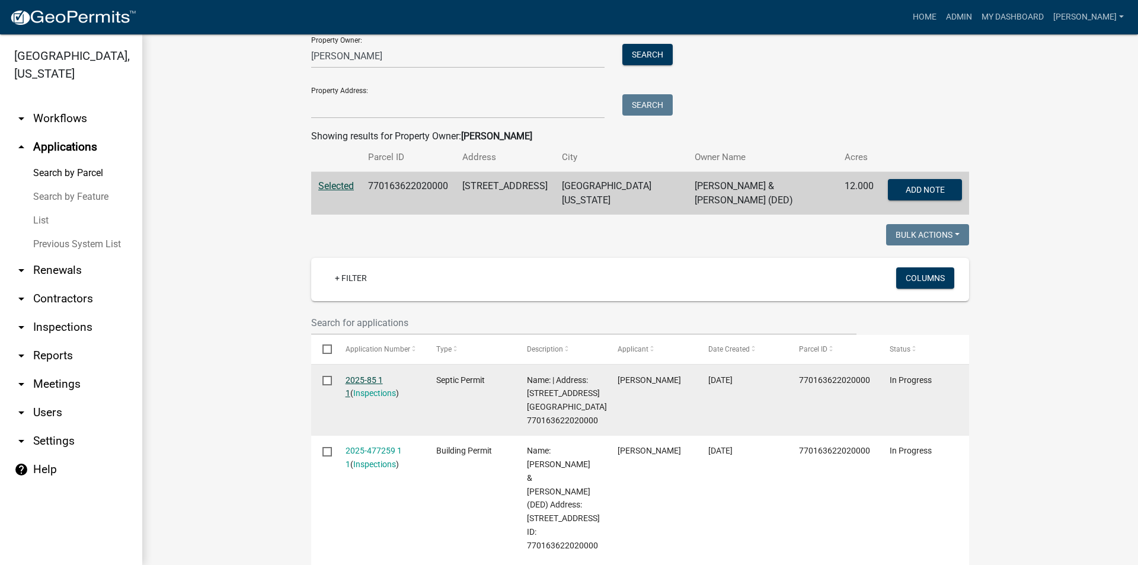
click at [354, 375] on link "2025-85 1 1" at bounding box center [364, 386] width 37 height 23
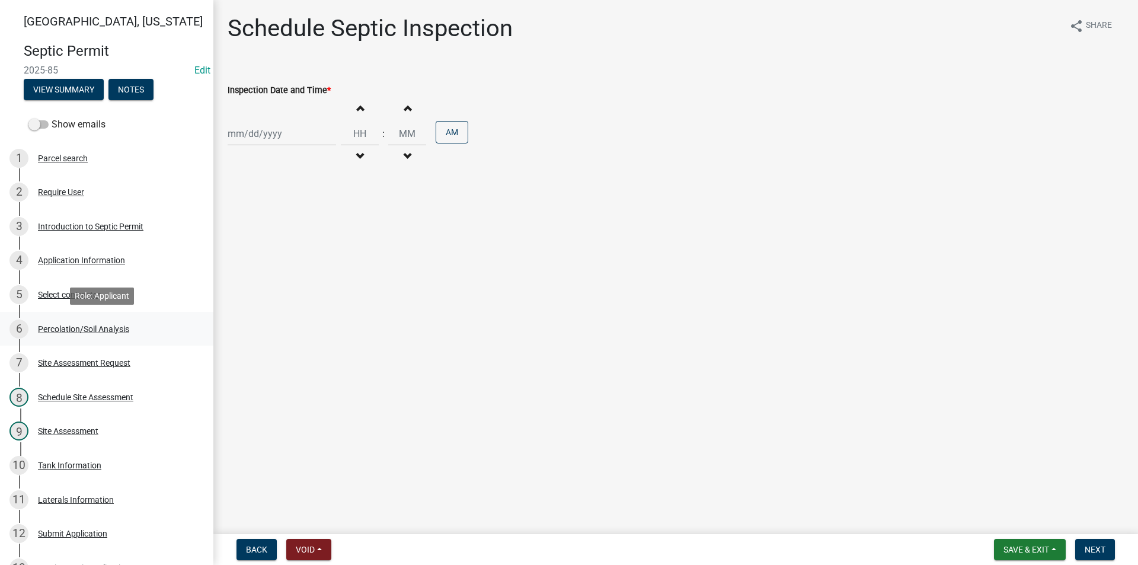
click at [69, 325] on div "Percolation/Soil Analysis" at bounding box center [83, 329] width 91 height 8
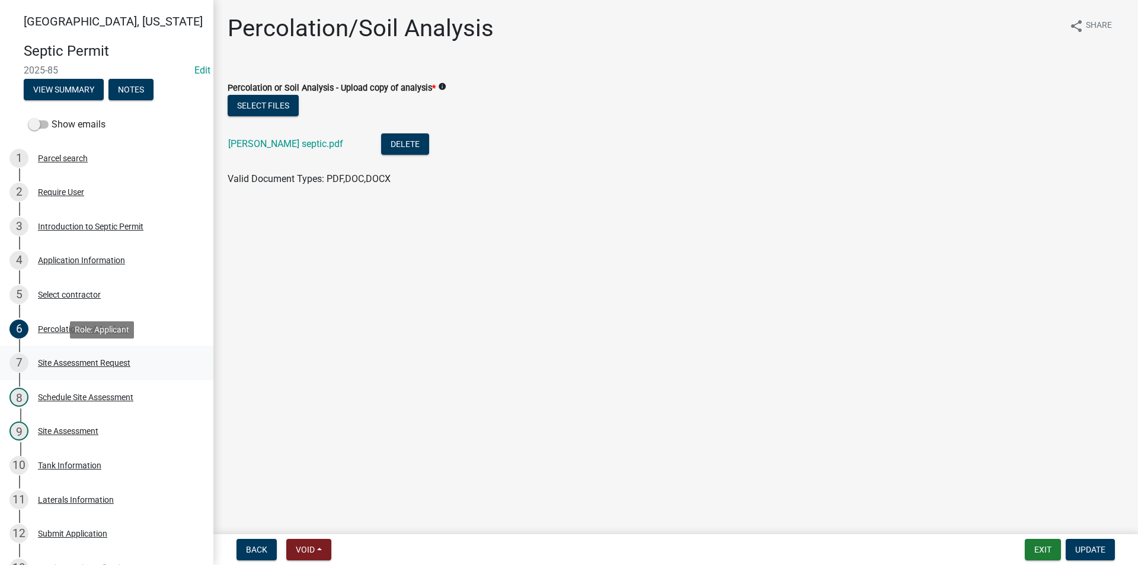
click at [72, 367] on div "7 Site Assessment Request" at bounding box center [101, 362] width 185 height 19
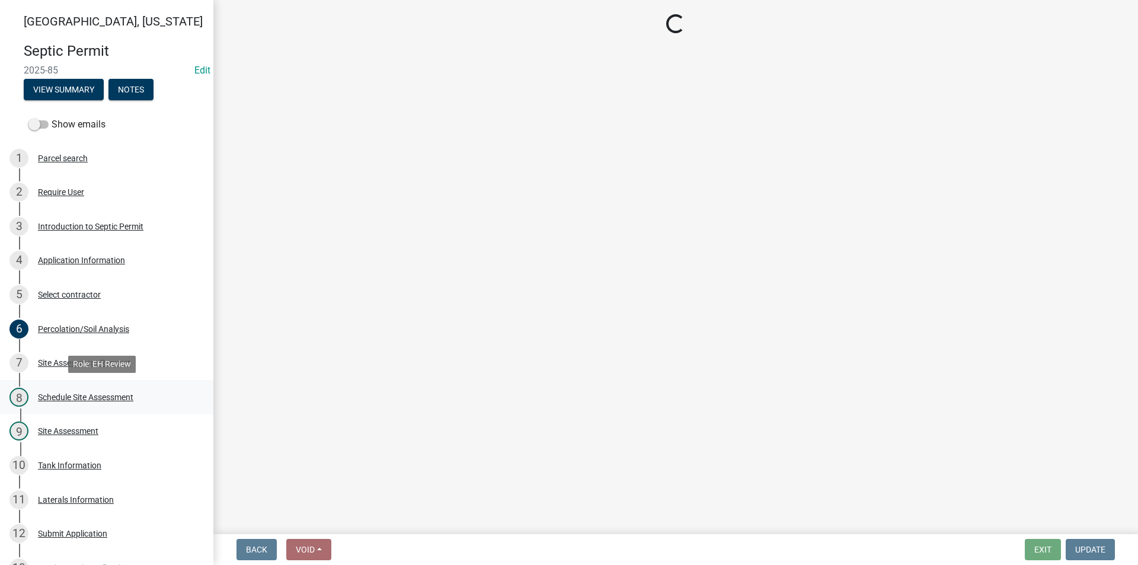
click at [76, 394] on div "Schedule Site Assessment" at bounding box center [85, 397] width 95 height 8
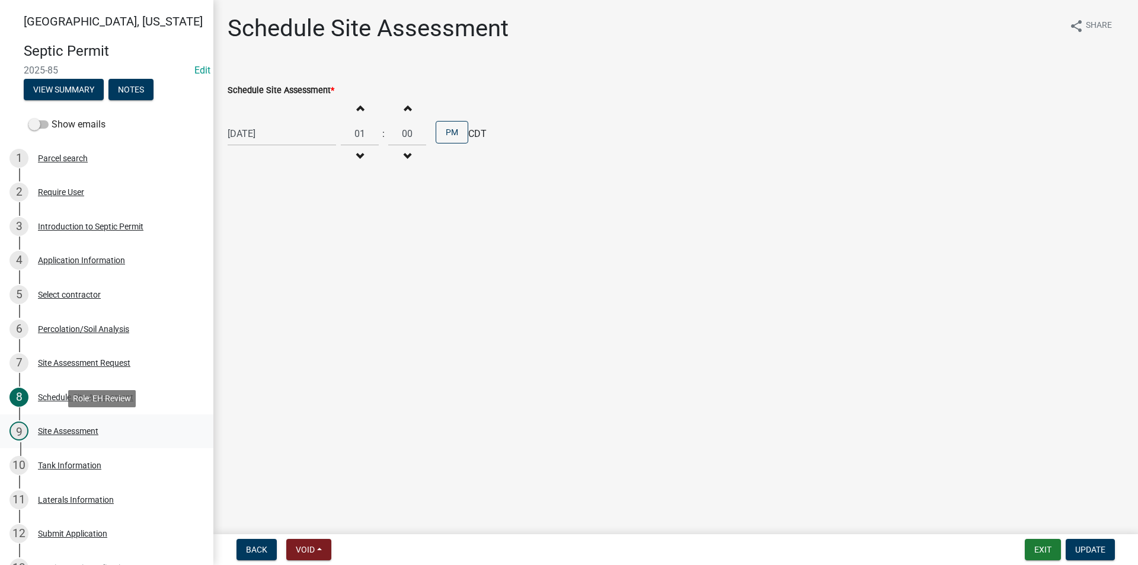
click at [80, 427] on div "Site Assessment" at bounding box center [68, 431] width 60 height 8
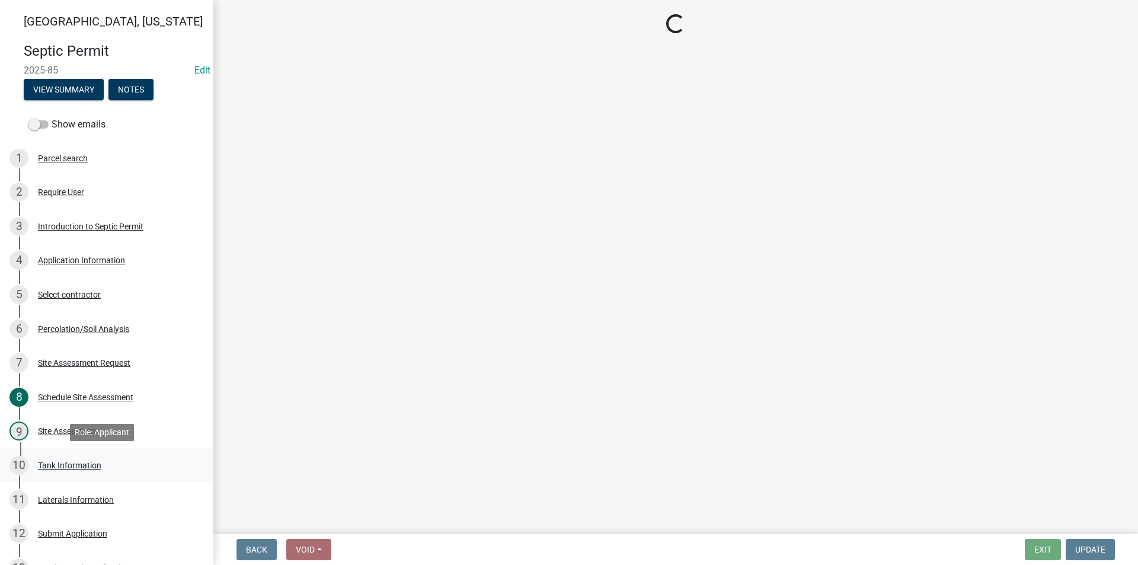
select select "cee7aade-c60a-47dc-8b48-e4cdff881902"
select select "dbe3a1b9-a4b3-48fa-b9c0-fee70399abae"
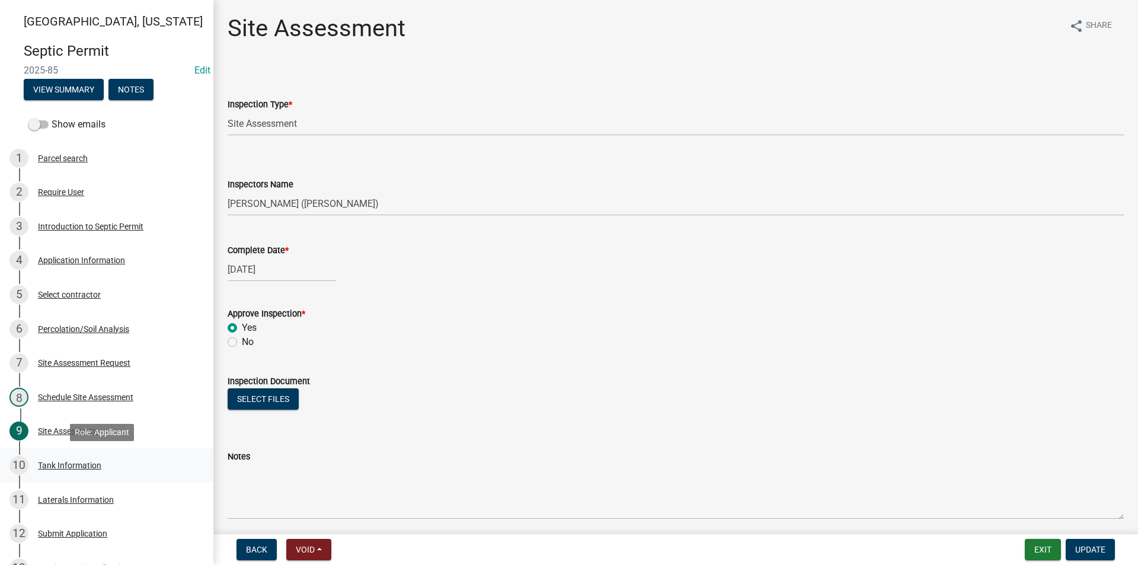
click at [86, 464] on div "Tank Information" at bounding box center [69, 465] width 63 height 8
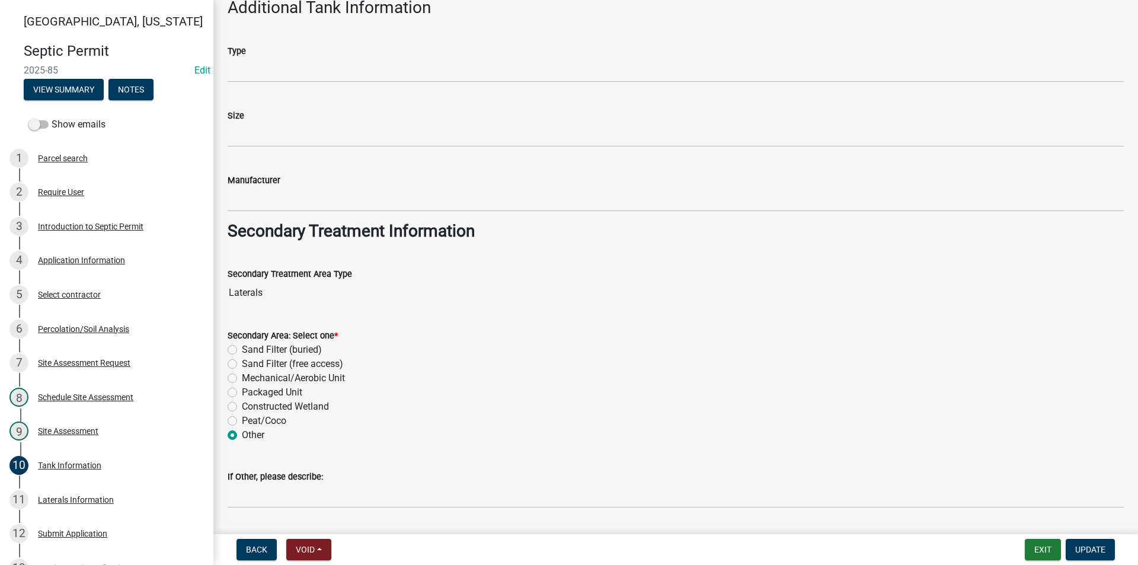
scroll to position [805, 0]
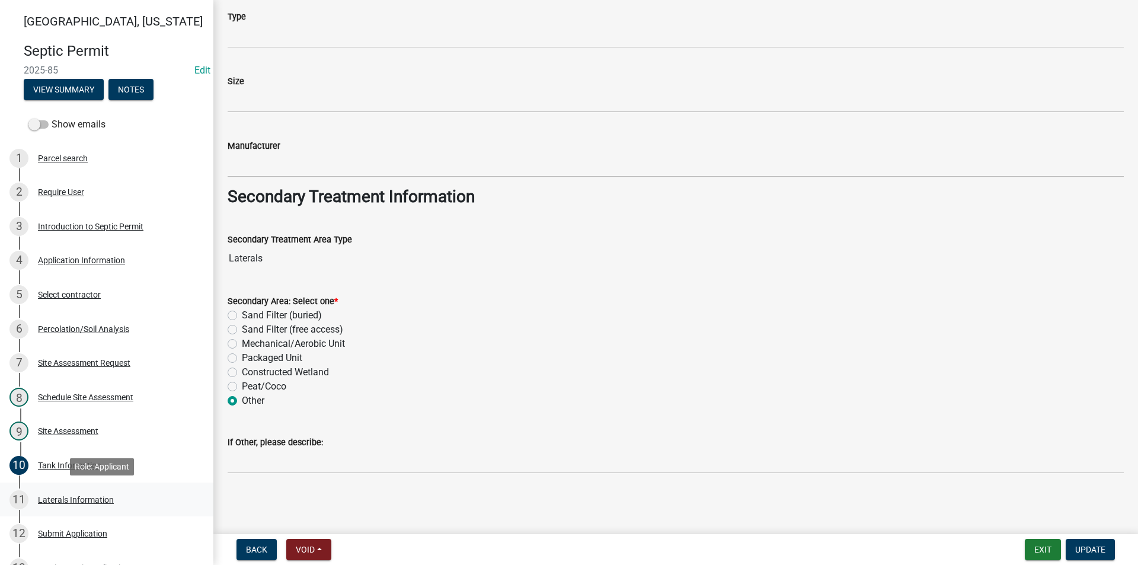
click at [80, 497] on div "Laterals Information" at bounding box center [76, 500] width 76 height 8
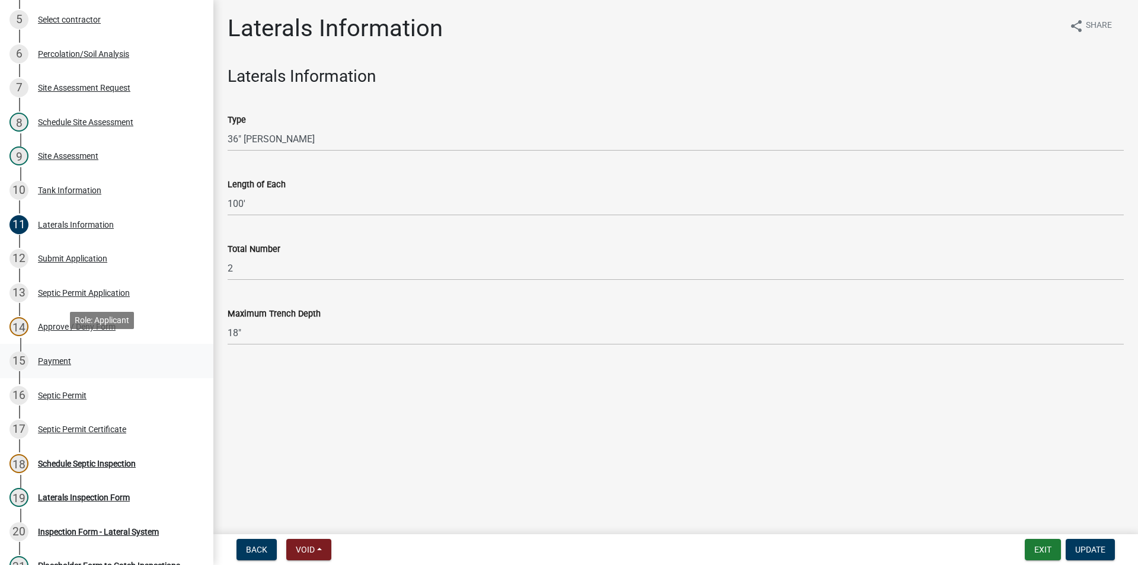
scroll to position [296, 0]
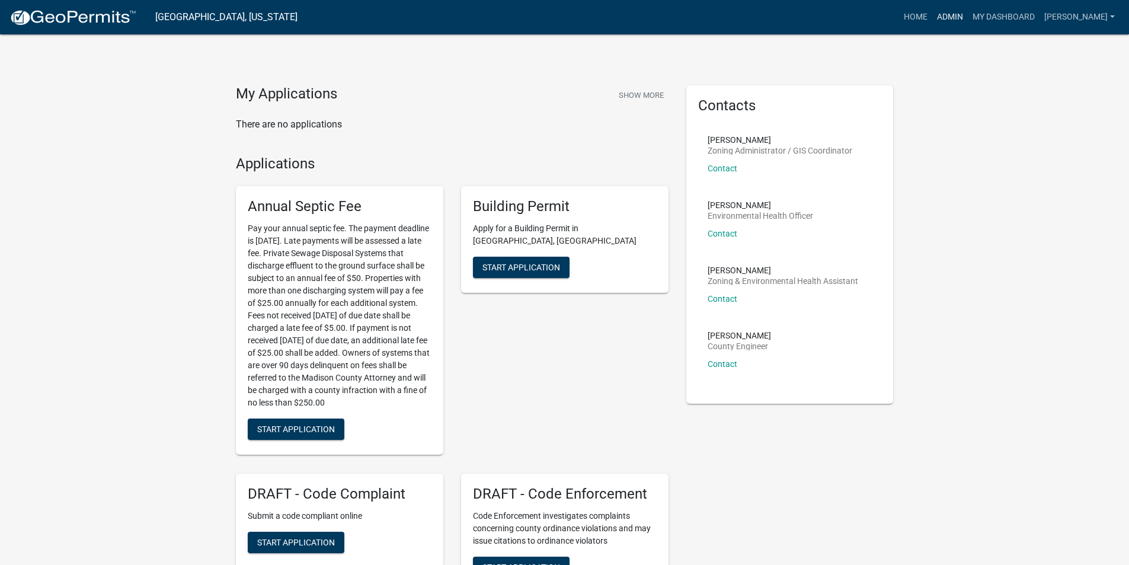
click at [960, 13] on link "Admin" at bounding box center [950, 17] width 36 height 23
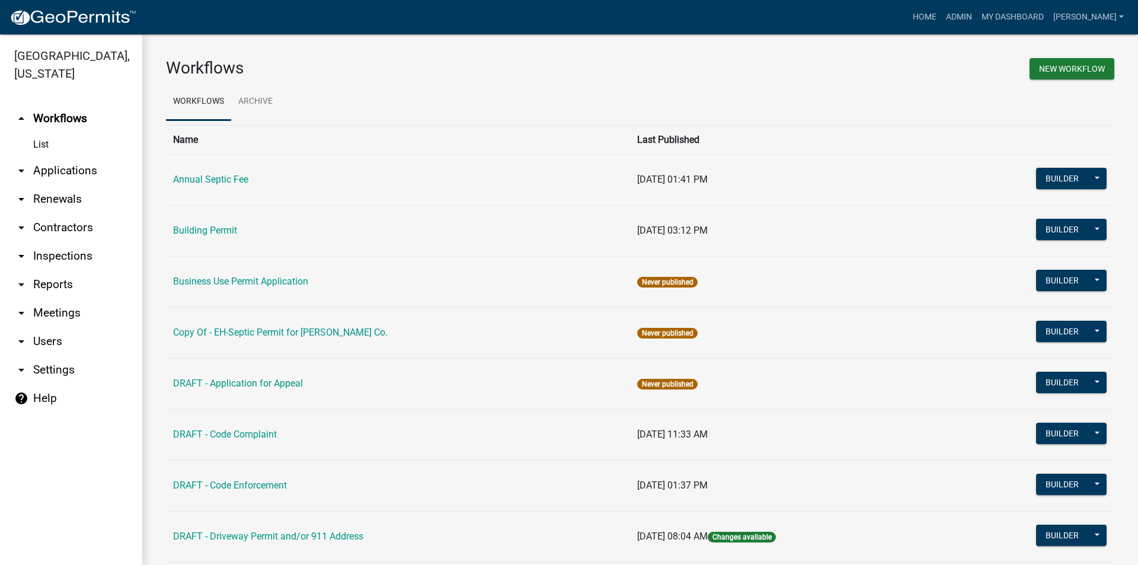
click at [69, 156] on link "arrow_drop_down Applications" at bounding box center [71, 170] width 142 height 28
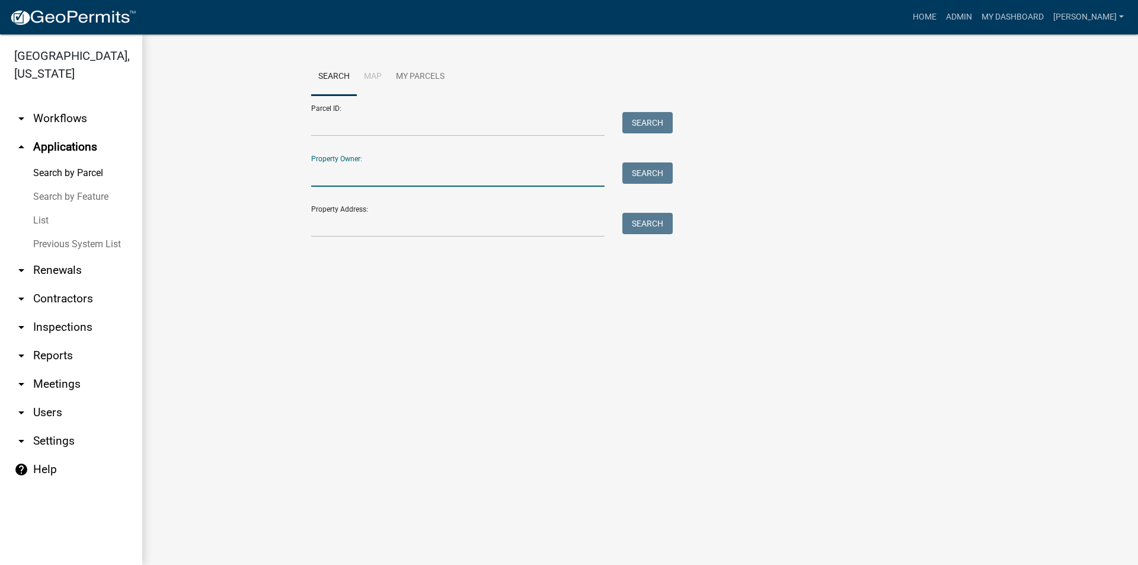
click at [357, 168] on input "Property Owner:" at bounding box center [457, 174] width 293 height 24
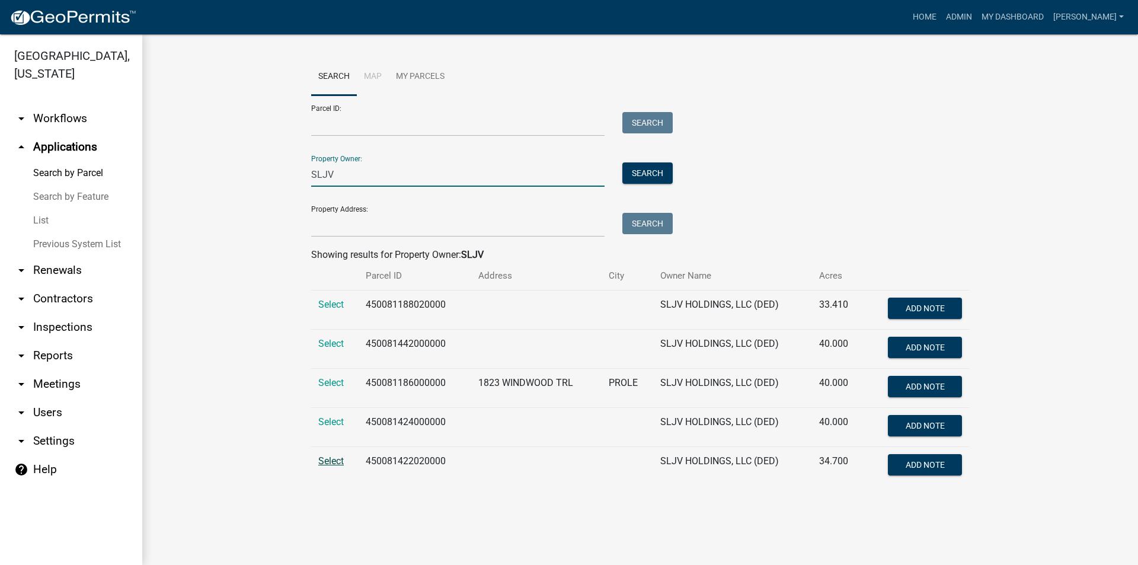
type input "SLJV"
click at [337, 465] on span "Select" at bounding box center [330, 460] width 25 height 11
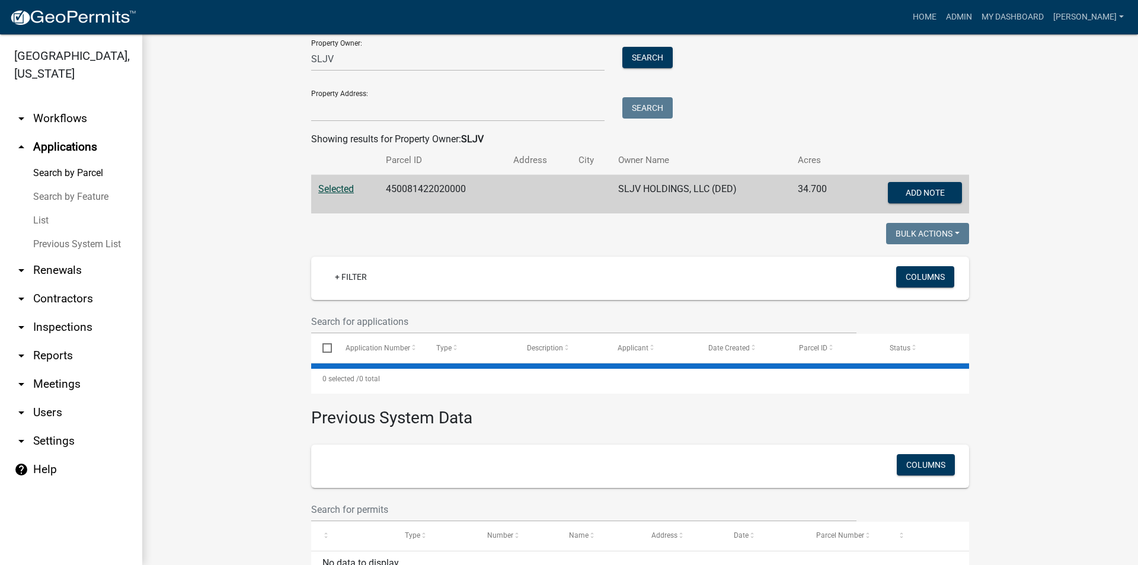
scroll to position [178, 0]
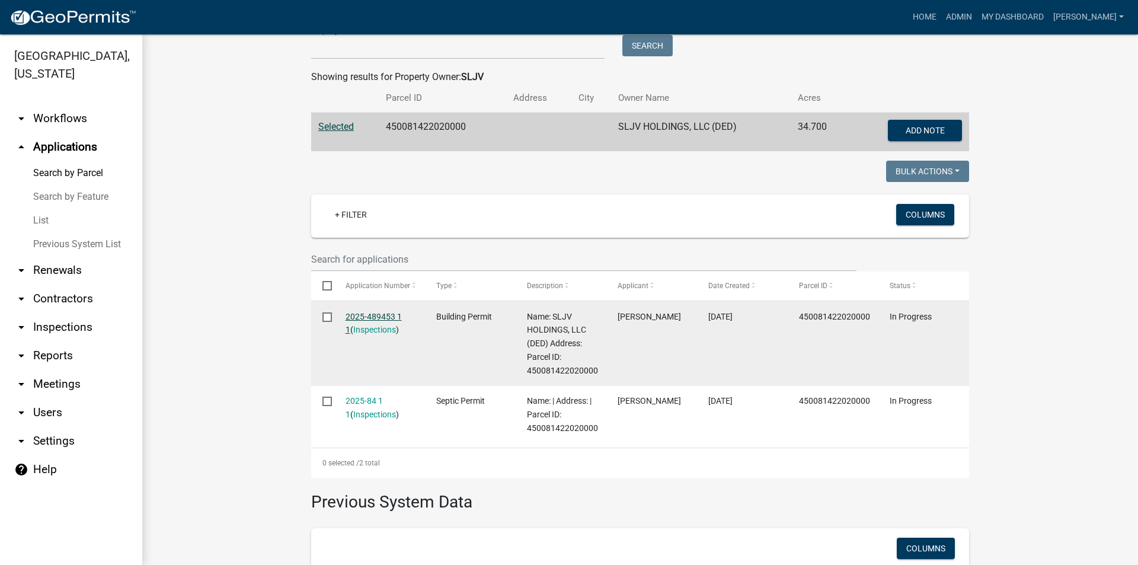
click at [370, 313] on link "2025-489453 1 1" at bounding box center [374, 323] width 56 height 23
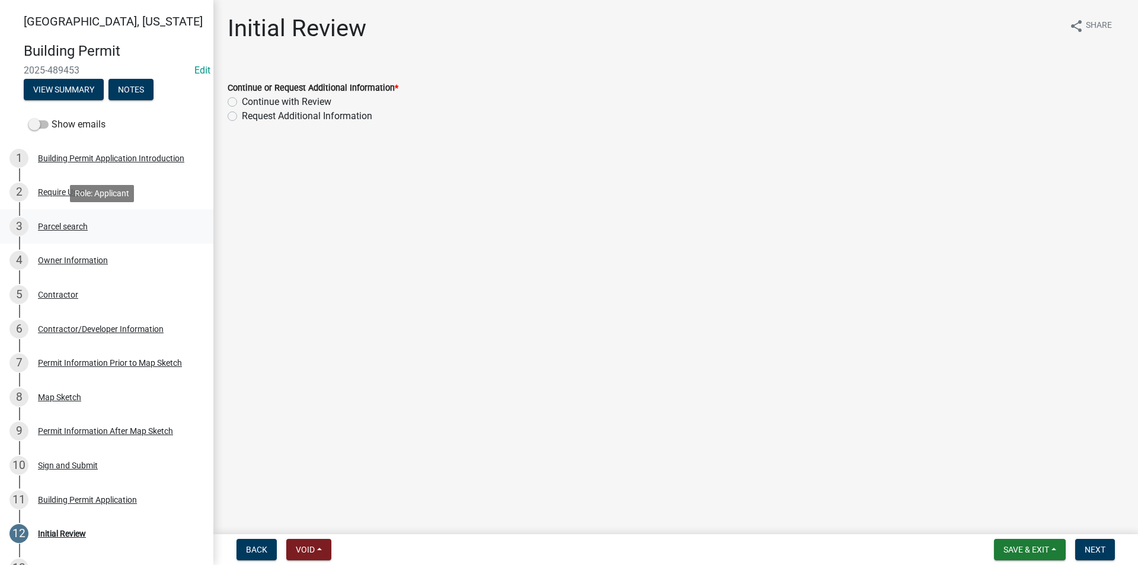
click at [78, 232] on div "3 Parcel search" at bounding box center [101, 226] width 185 height 19
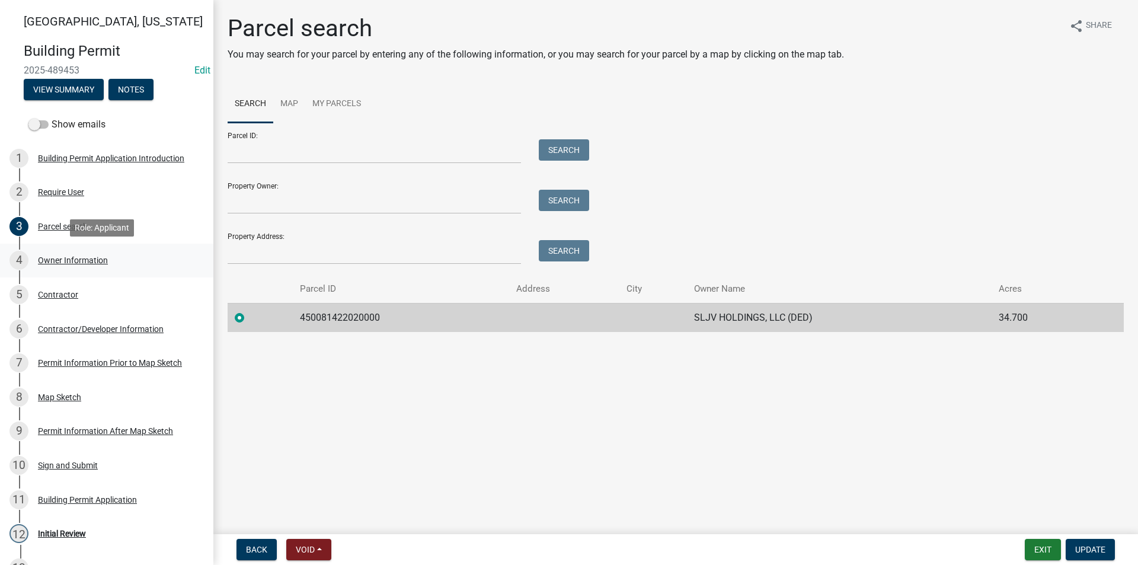
click at [79, 263] on div "Owner Information" at bounding box center [73, 260] width 70 height 8
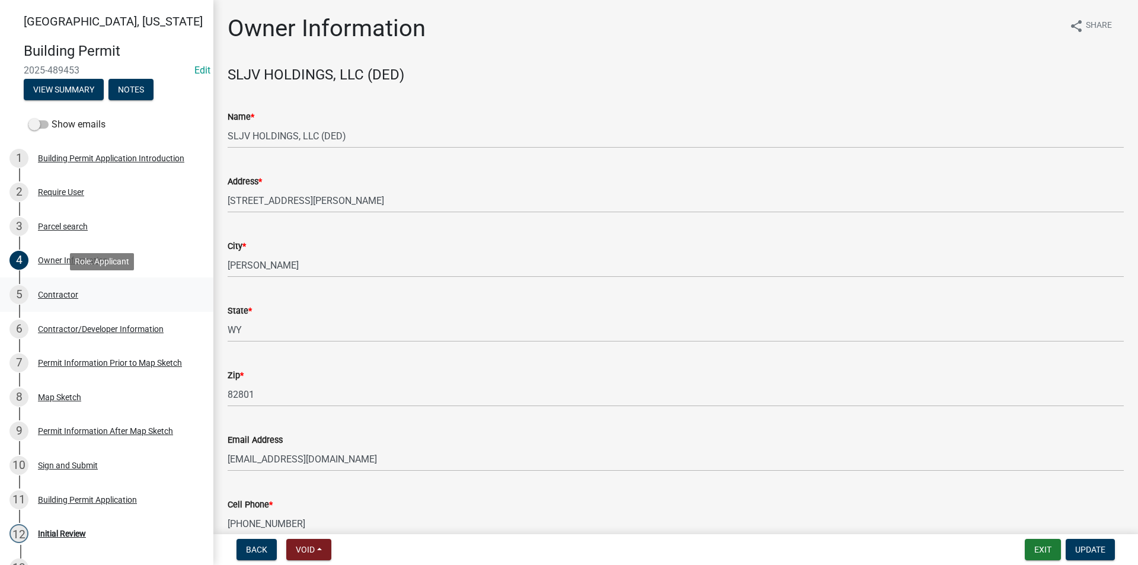
click at [66, 298] on div "Contractor" at bounding box center [58, 294] width 40 height 8
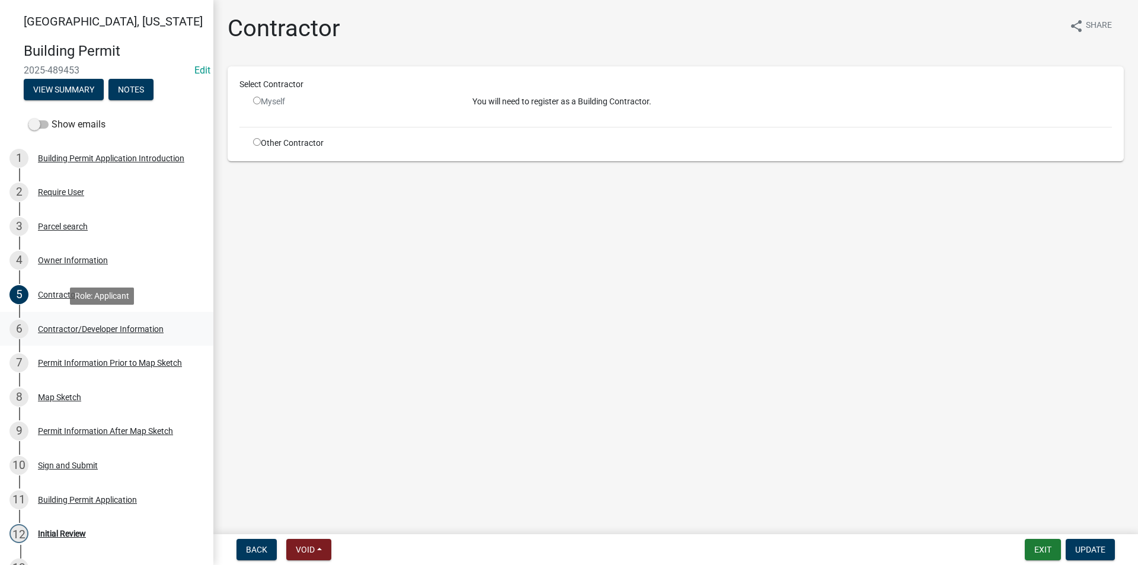
click at [75, 331] on div "Contractor/Developer Information" at bounding box center [101, 329] width 126 height 8
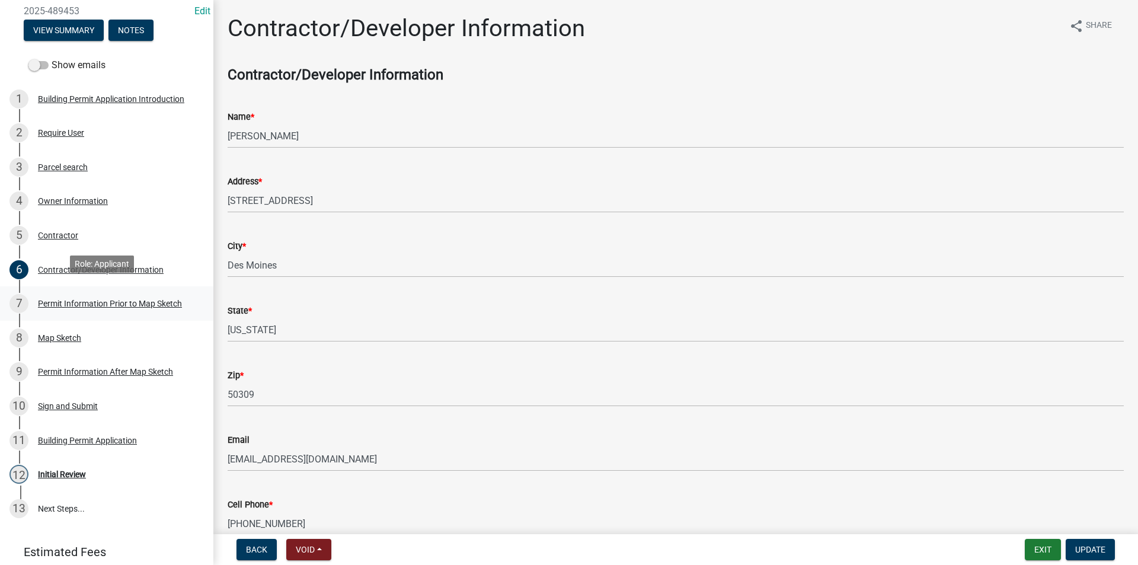
scroll to position [104, 0]
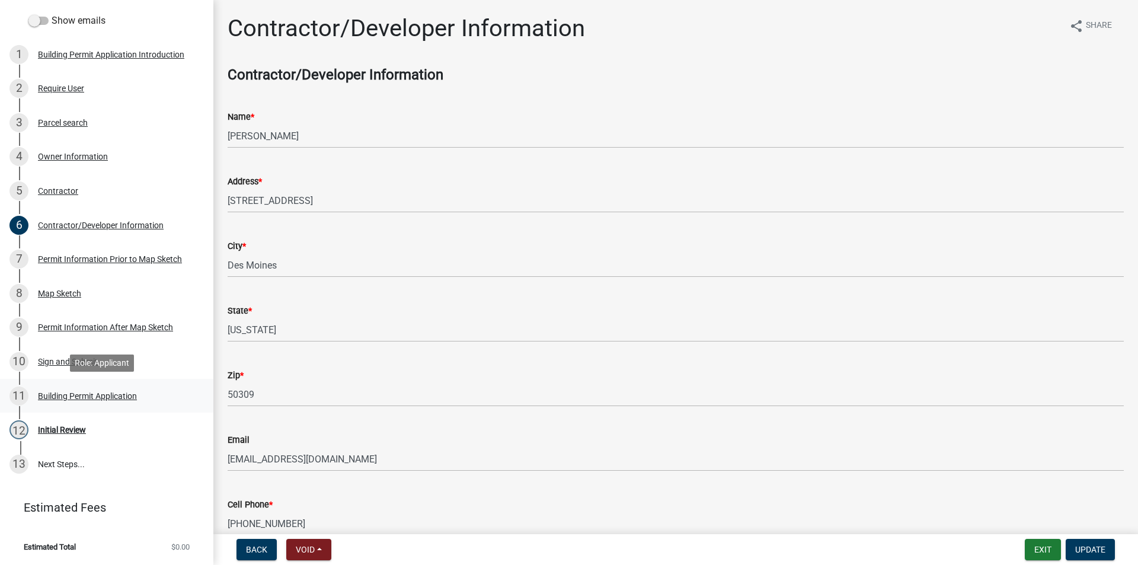
click at [96, 393] on div "Building Permit Application" at bounding box center [87, 396] width 99 height 8
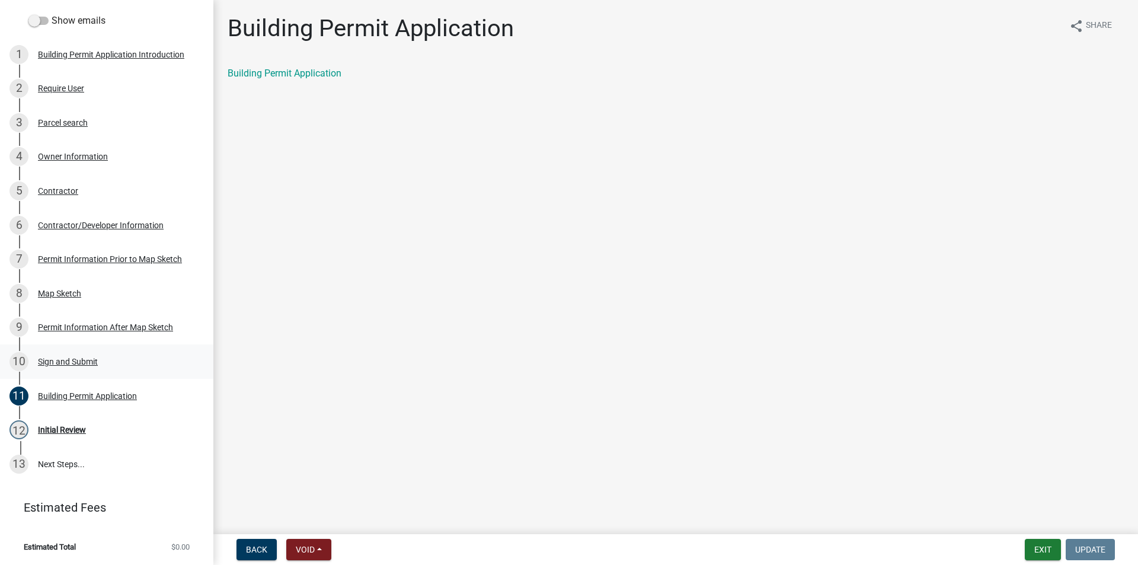
click at [92, 367] on div "10 Sign and Submit" at bounding box center [101, 361] width 185 height 19
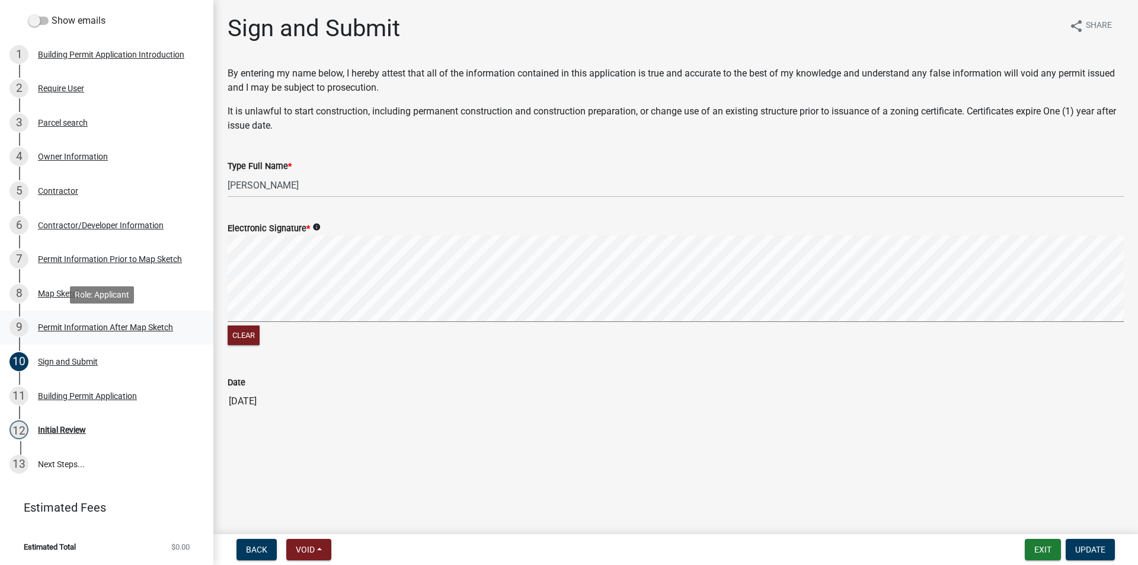
click at [92, 326] on div "Permit Information After Map Sketch" at bounding box center [105, 327] width 135 height 8
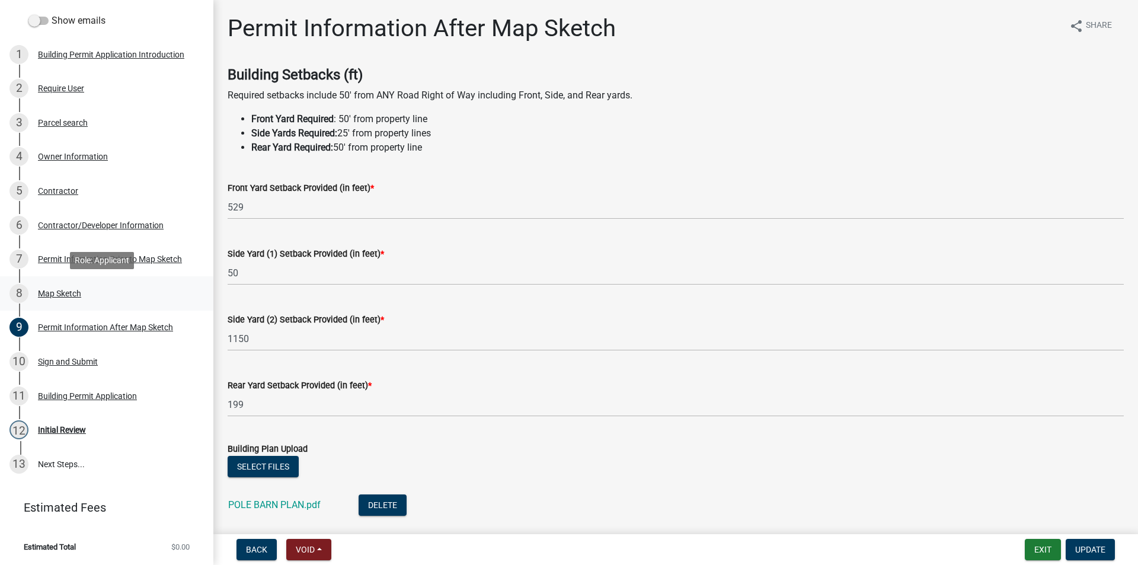
click at [85, 291] on div "8 Map Sketch" at bounding box center [101, 293] width 185 height 19
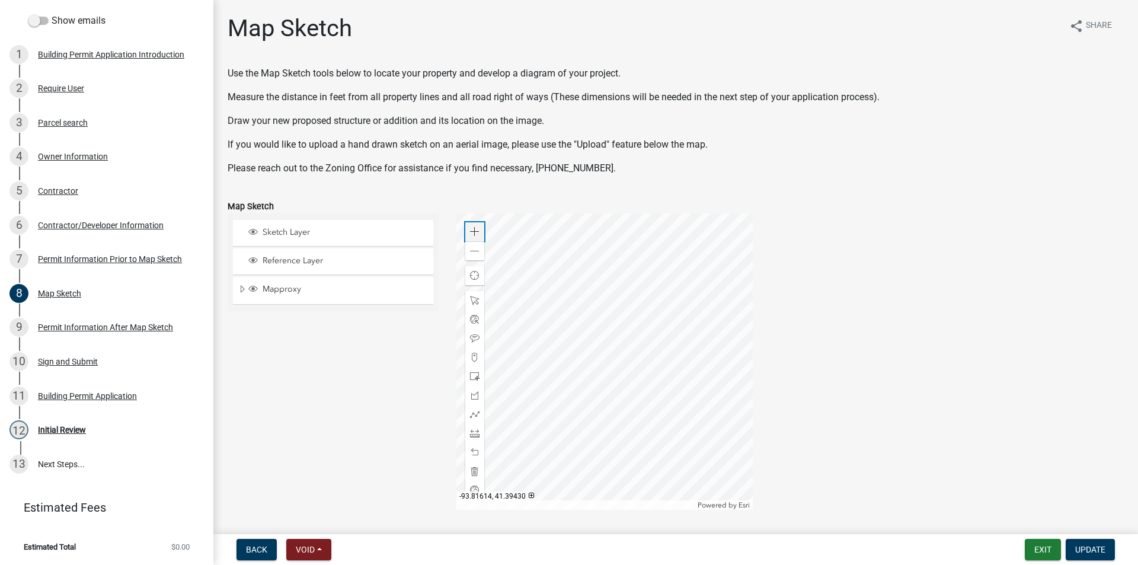
click at [474, 235] on span at bounding box center [474, 231] width 9 height 9
click at [622, 253] on div at bounding box center [604, 361] width 296 height 296
click at [628, 282] on div at bounding box center [604, 361] width 296 height 296
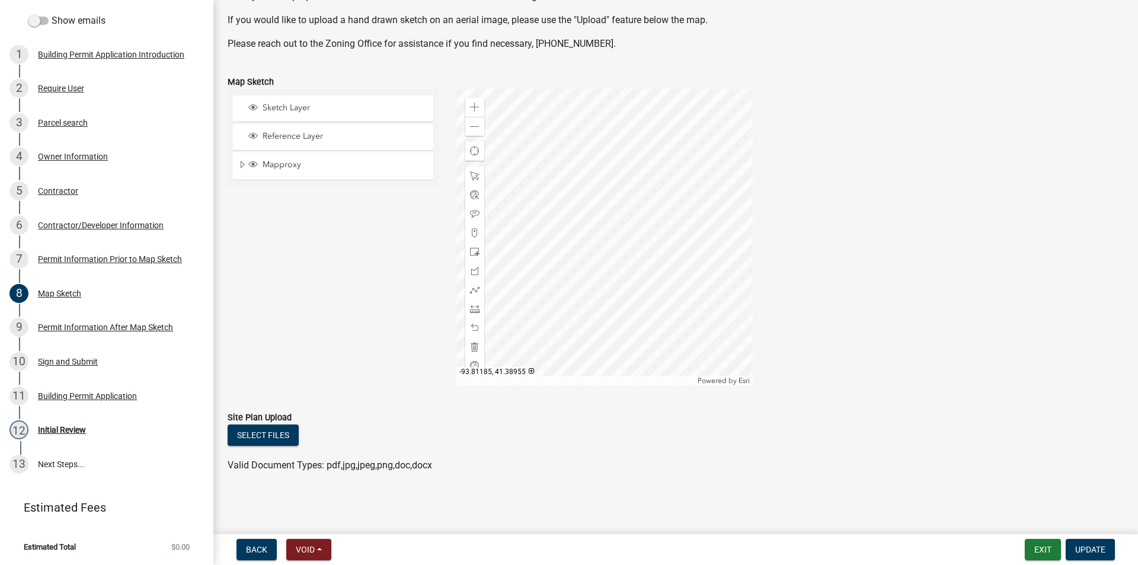
click at [582, 269] on div at bounding box center [604, 237] width 296 height 296
click at [471, 125] on span at bounding box center [474, 126] width 9 height 9
click at [570, 237] on div at bounding box center [604, 237] width 296 height 296
click at [640, 318] on div at bounding box center [604, 237] width 296 height 296
click at [601, 256] on div at bounding box center [604, 237] width 296 height 296
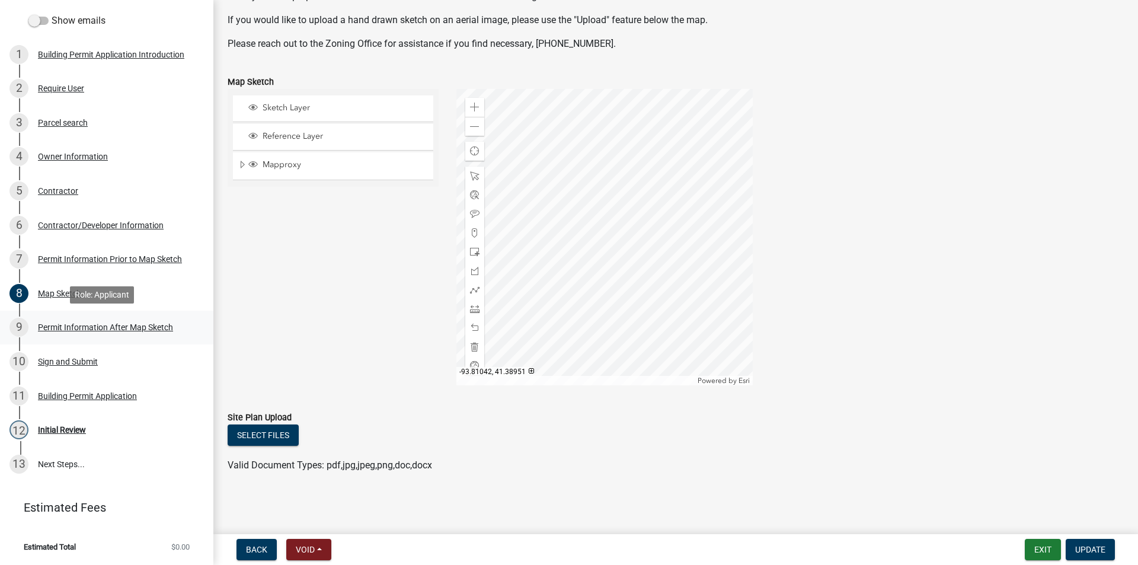
click at [62, 328] on div "Permit Information After Map Sketch" at bounding box center [105, 327] width 135 height 8
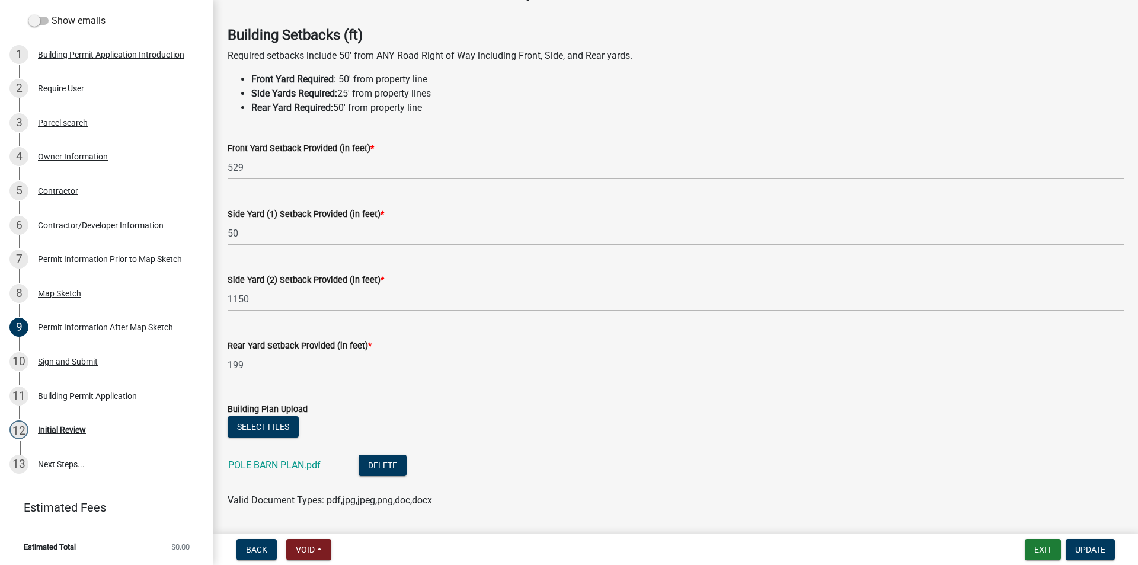
scroll to position [59, 0]
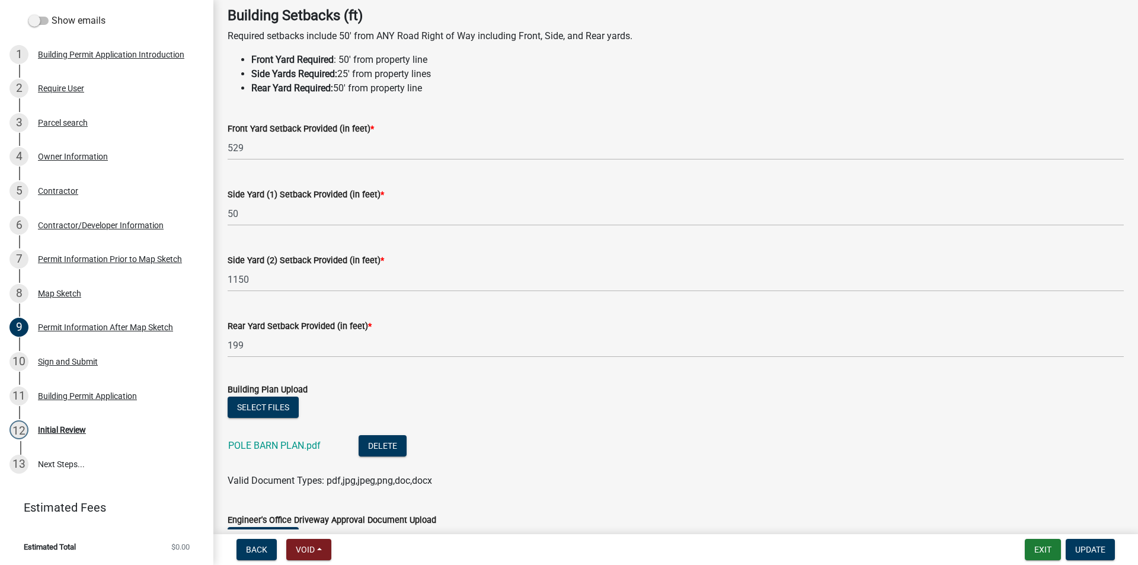
click at [292, 438] on div "POLE BARN PLAN.pdf" at bounding box center [283, 447] width 111 height 24
click at [291, 441] on link "POLE BARN PLAN.pdf" at bounding box center [274, 445] width 92 height 11
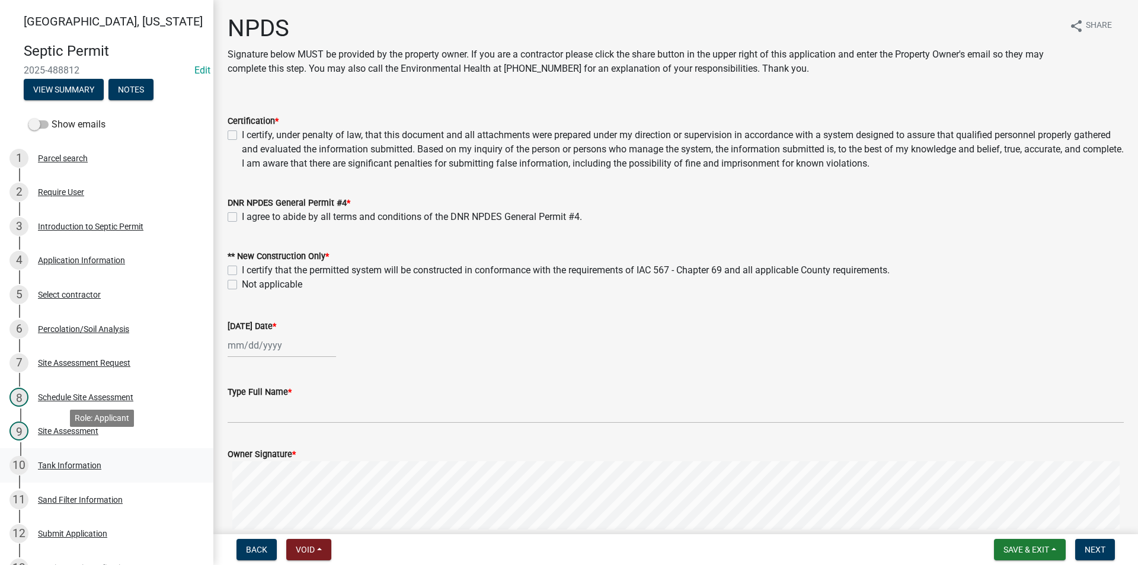
scroll to position [119, 0]
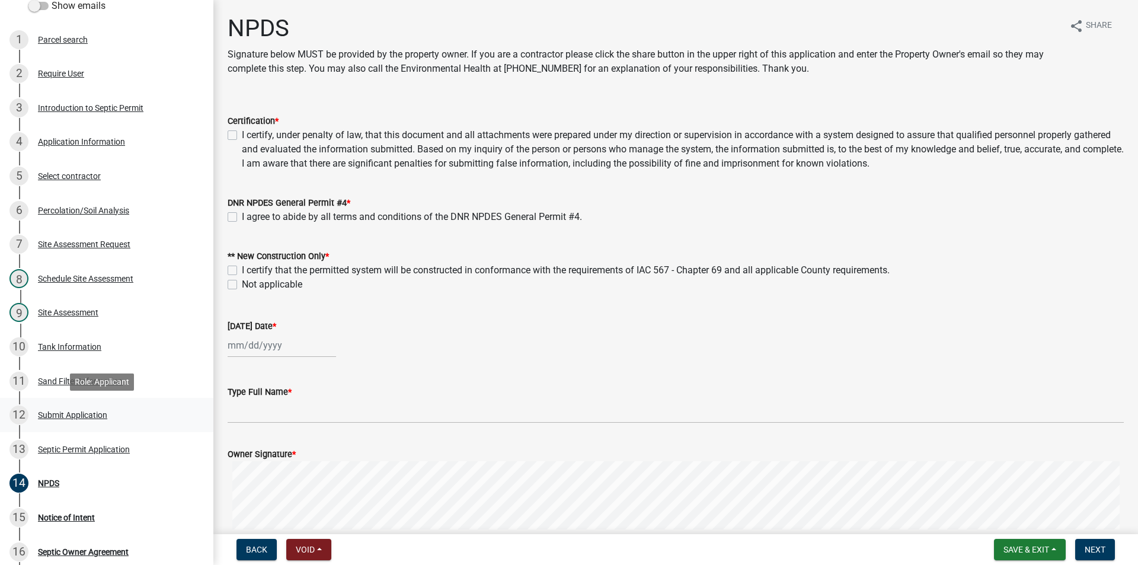
click at [69, 421] on div "12 Submit Application" at bounding box center [101, 414] width 185 height 19
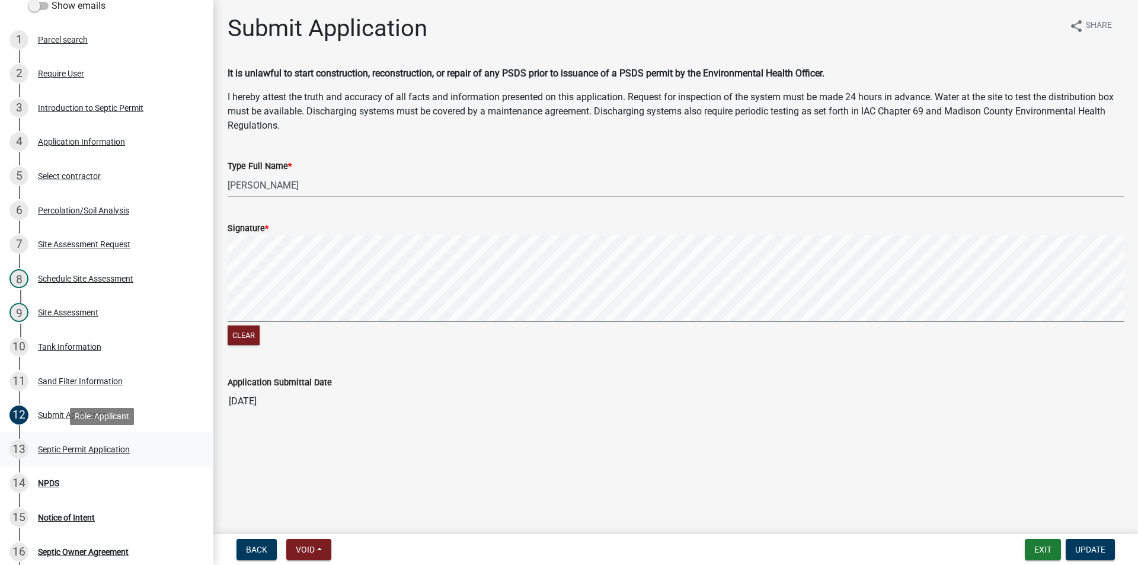
click at [78, 450] on div "Septic Permit Application" at bounding box center [84, 449] width 92 height 8
